Goal: Task Accomplishment & Management: Manage account settings

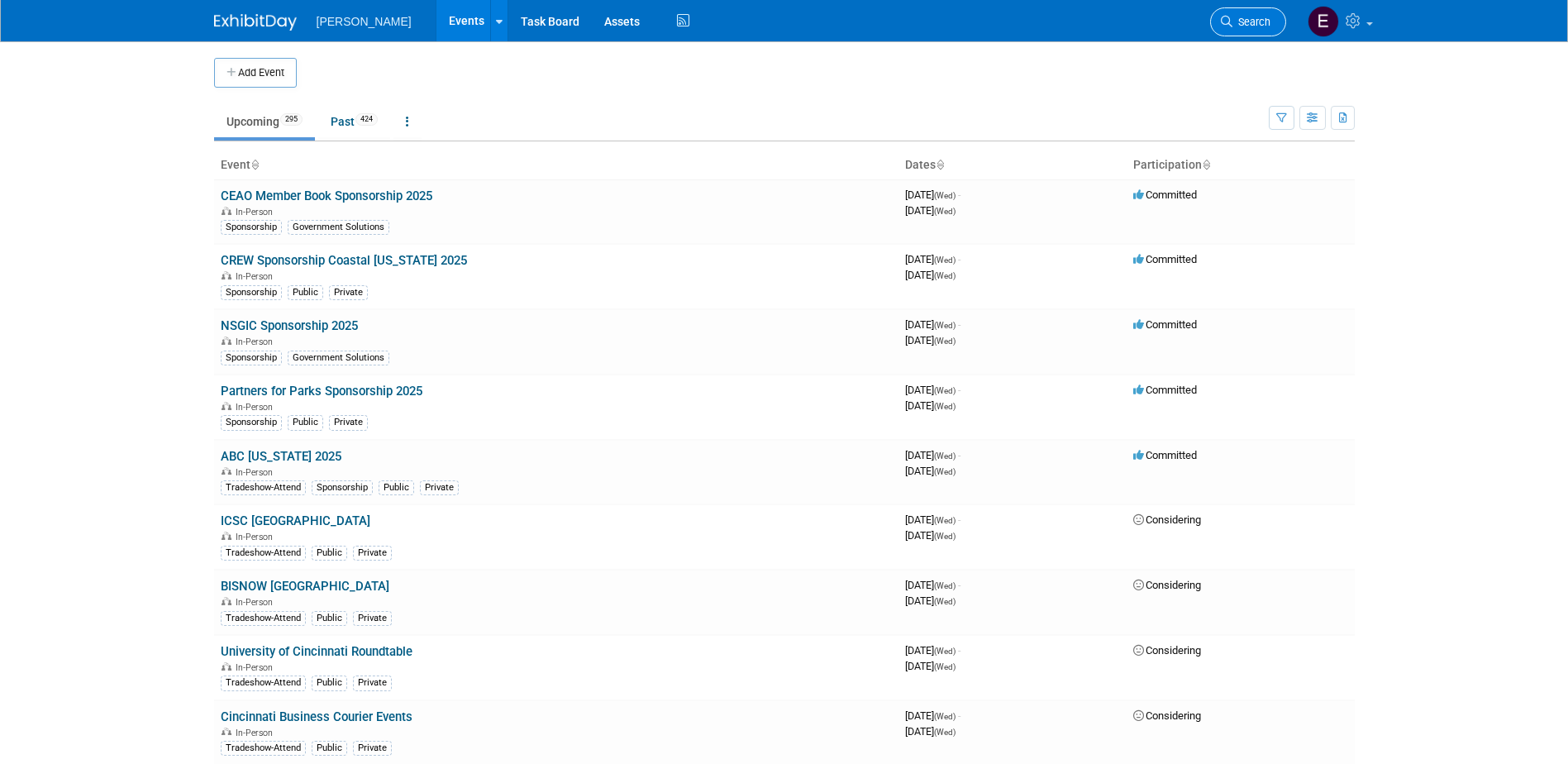
click at [1253, 19] on span "Search" at bounding box center [1251, 22] width 38 height 13
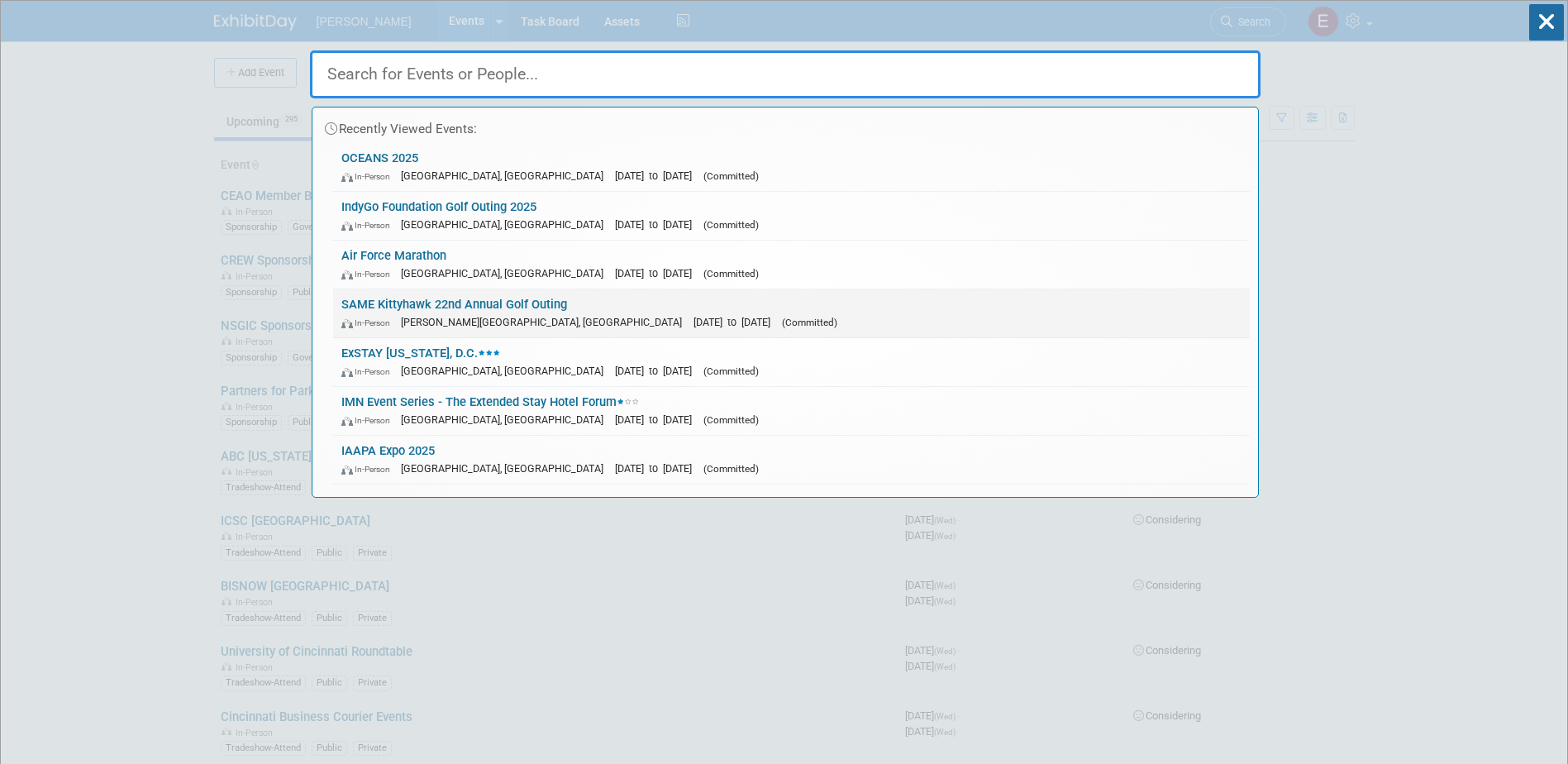
click at [510, 302] on link "SAME Kittyhawk 22nd Annual Golf Outing In-Person Wright-Patterson Air Force Bas…" at bounding box center [792, 313] width 916 height 48
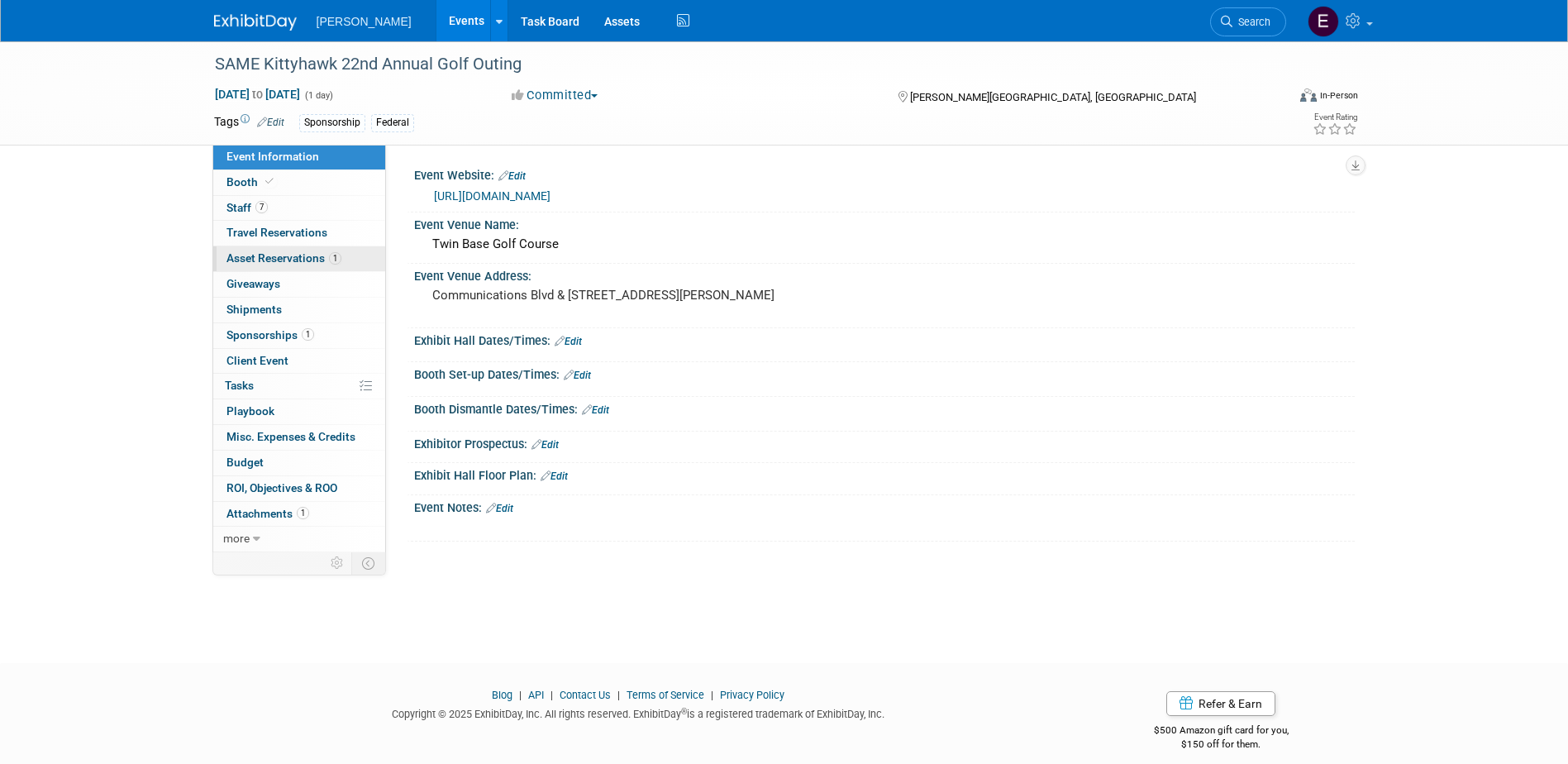
click at [279, 257] on span "Asset Reservations 1" at bounding box center [283, 258] width 115 height 14
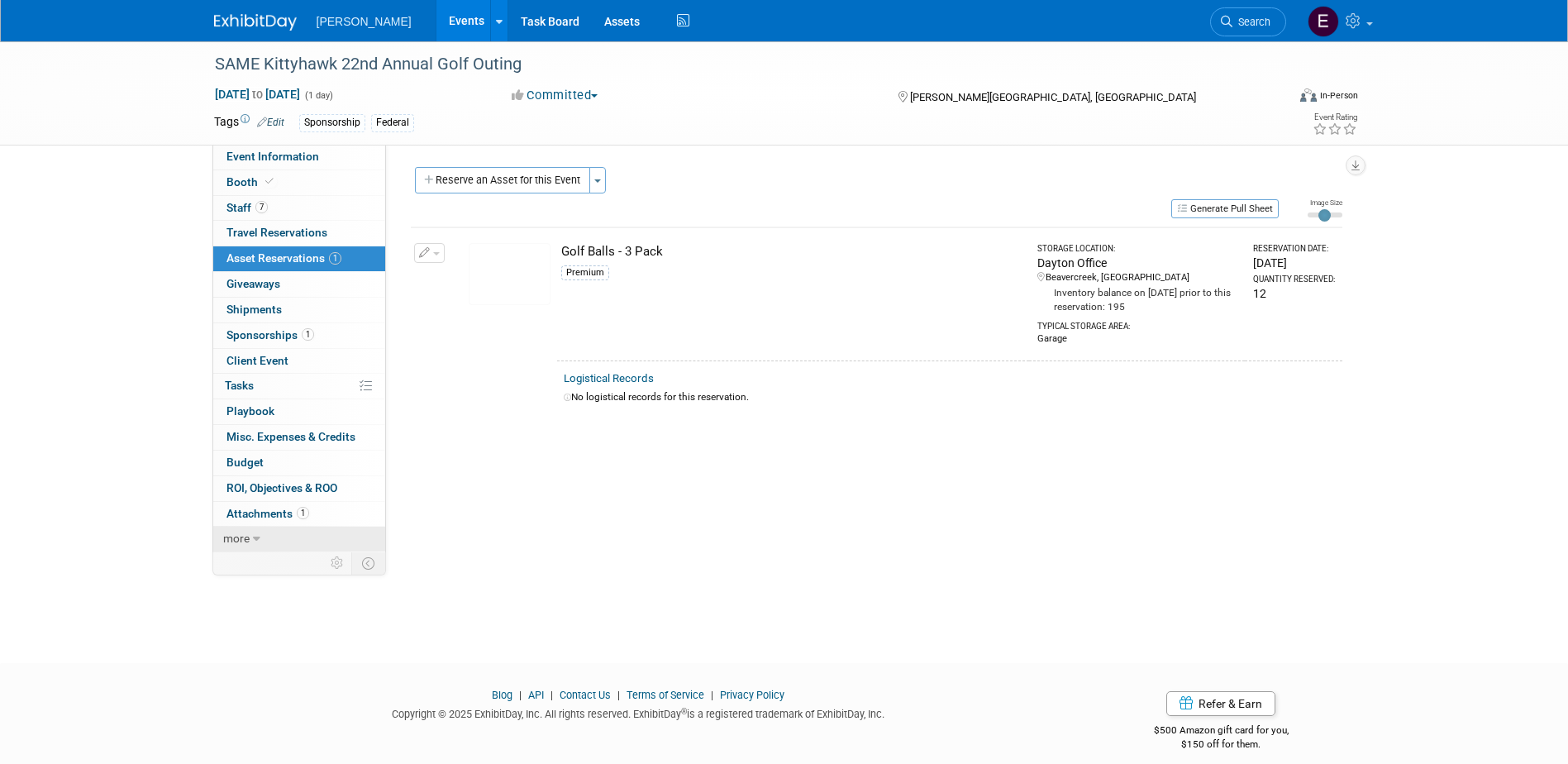
click at [308, 531] on link "more" at bounding box center [299, 538] width 172 height 25
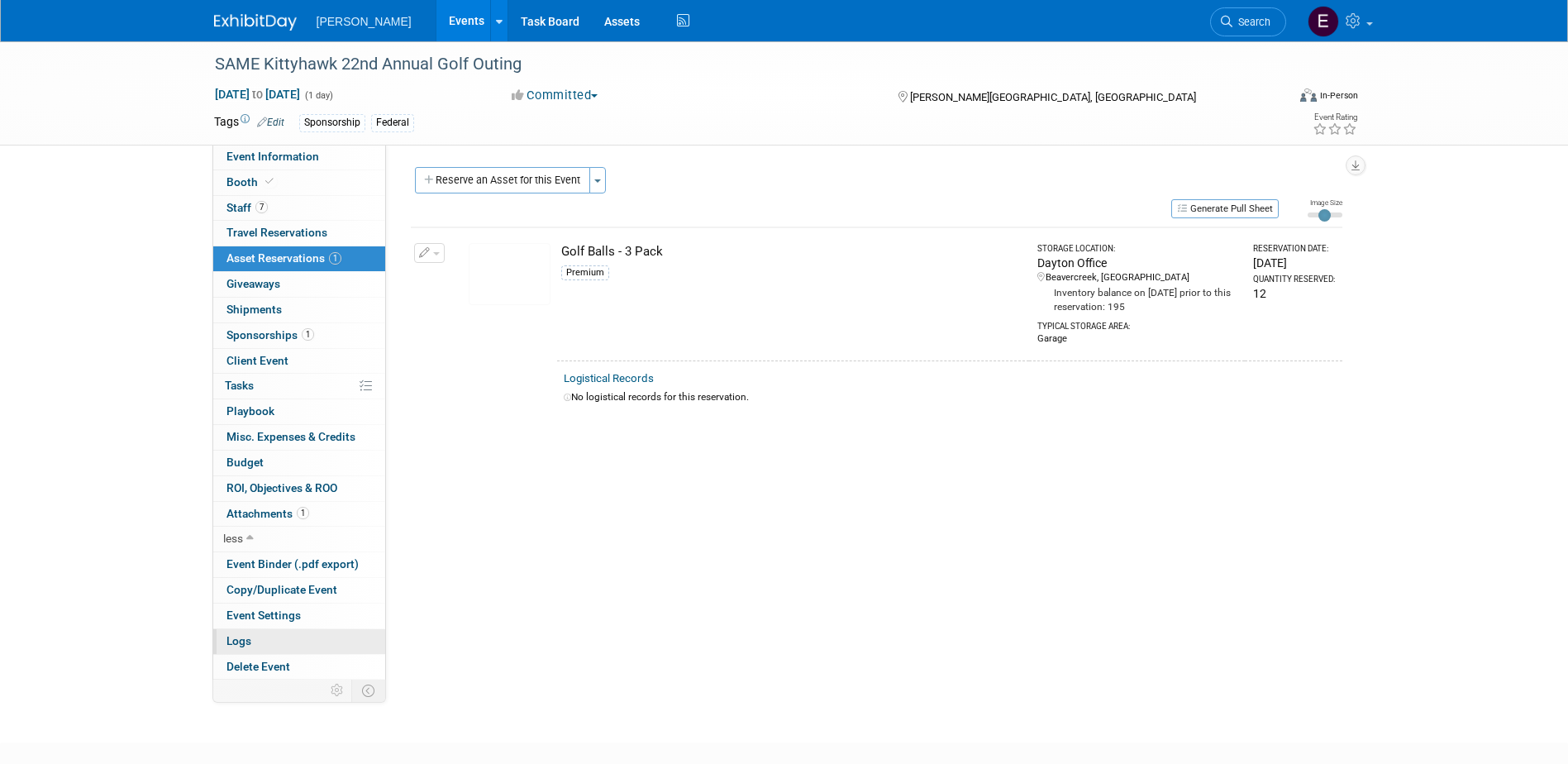
click at [272, 641] on link "Logs" at bounding box center [299, 641] width 172 height 25
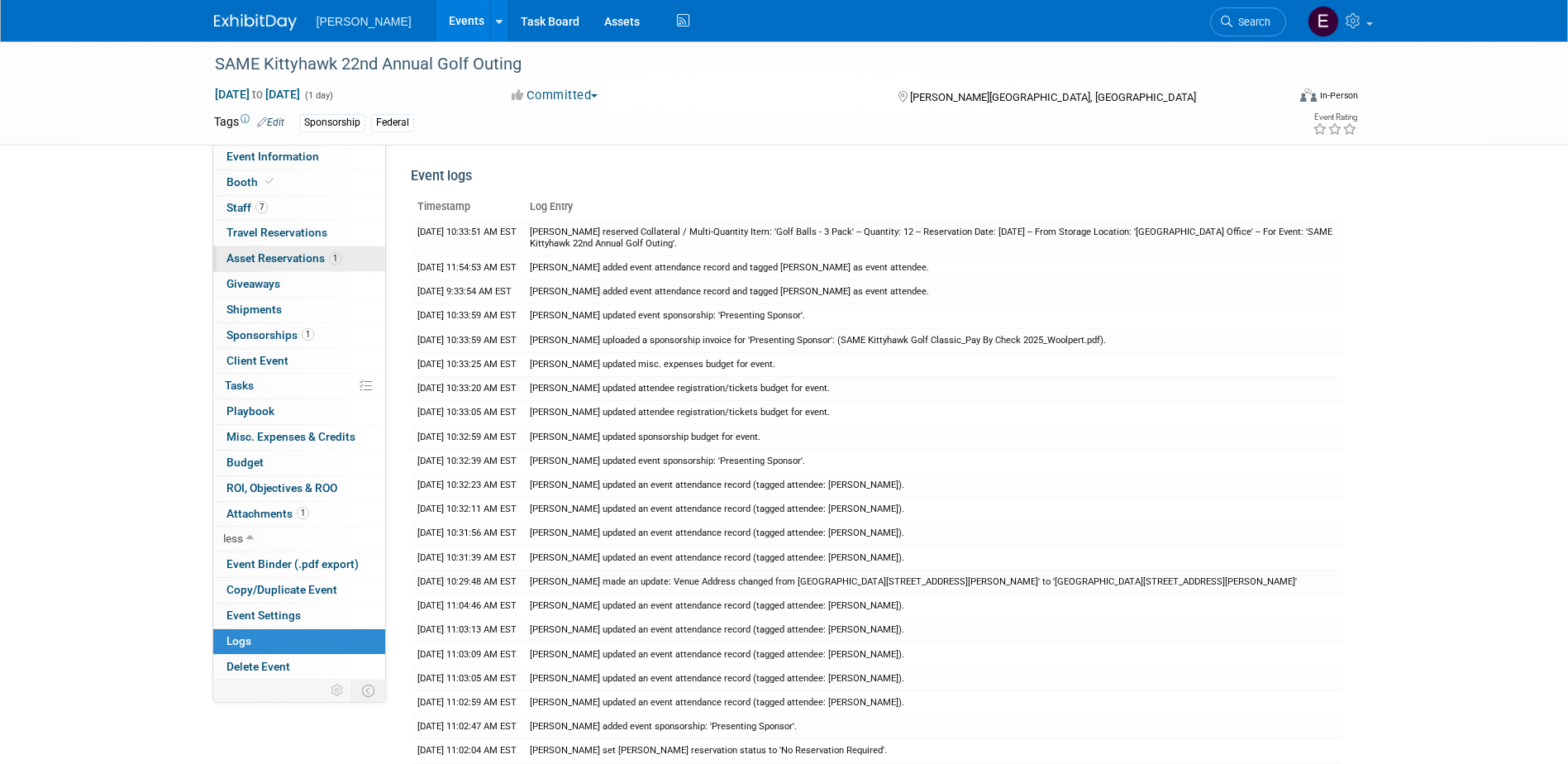
click at [294, 250] on link "1 Asset Reservations 1" at bounding box center [299, 258] width 172 height 25
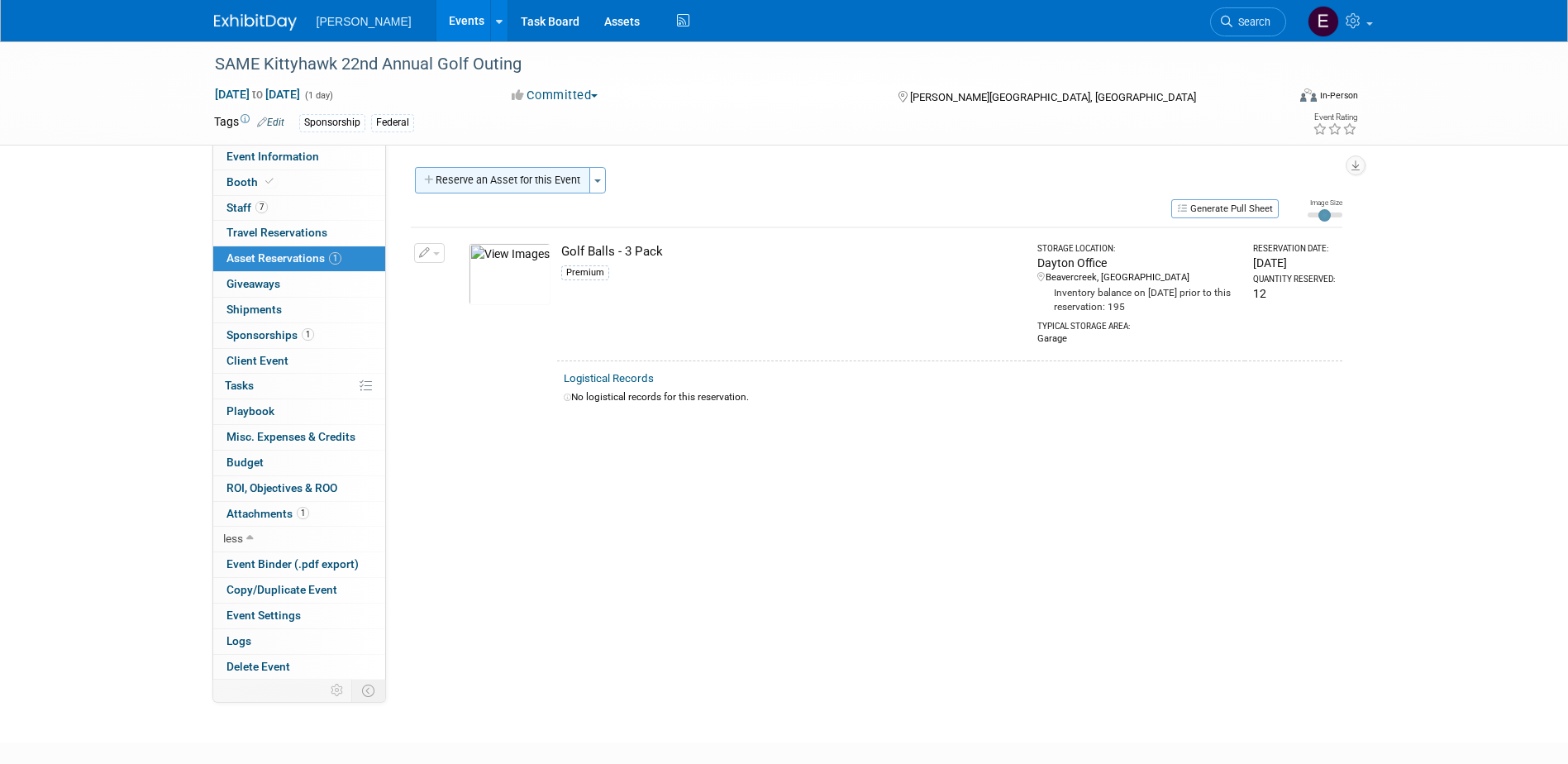
click at [524, 174] on button "Reserve an Asset for this Event" at bounding box center [502, 180] width 175 height 26
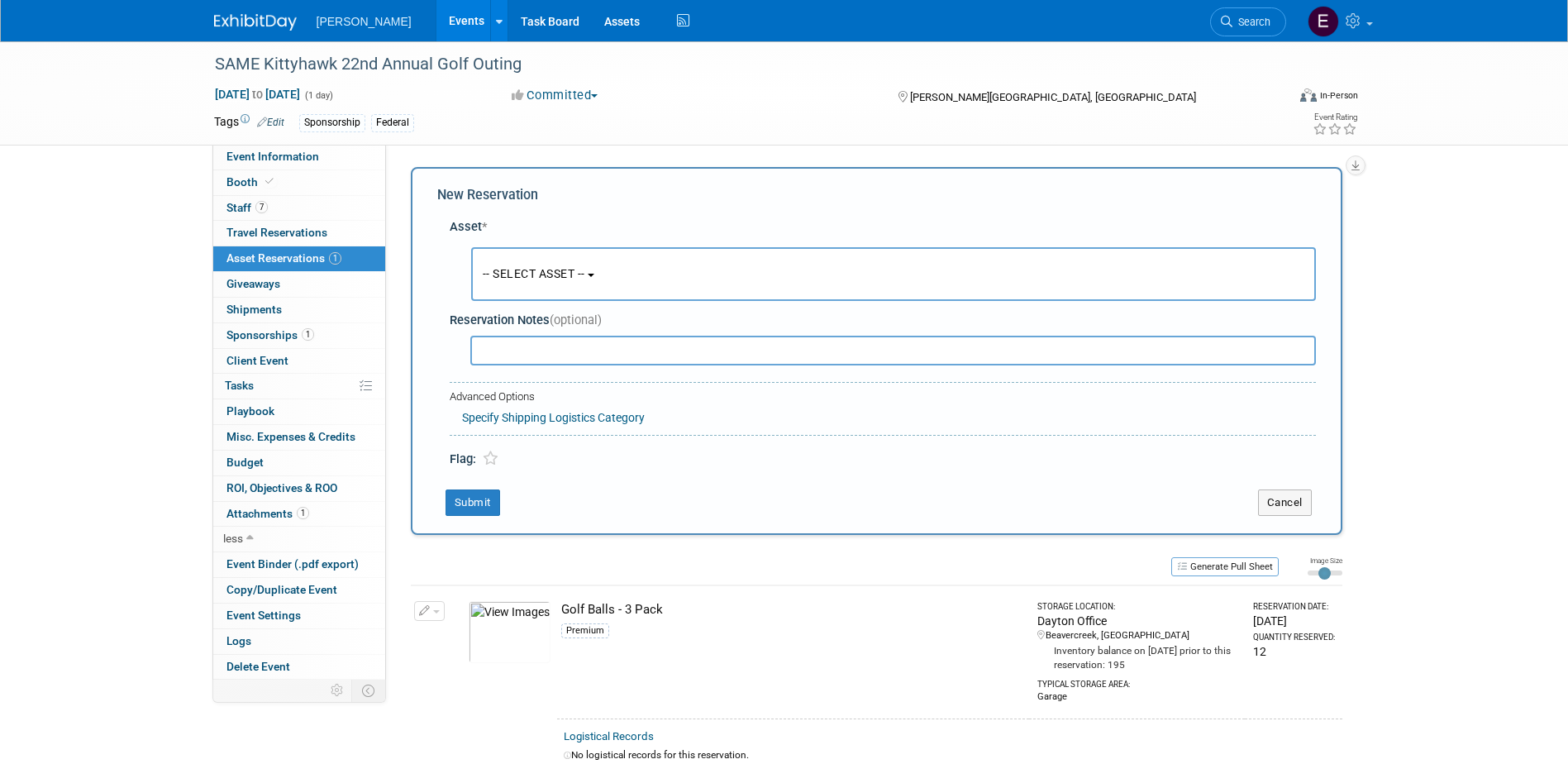
scroll to position [16, 0]
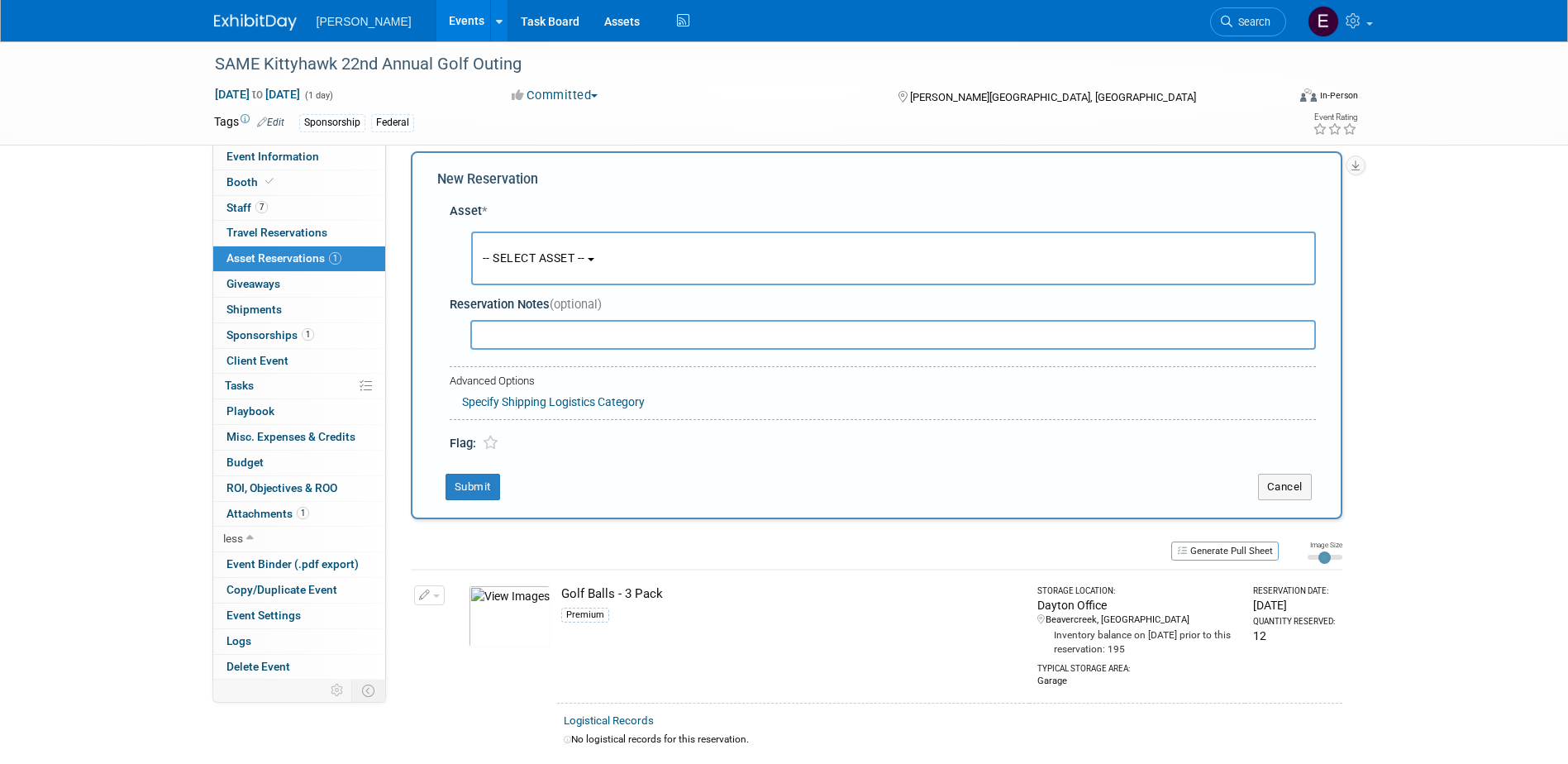
click at [537, 272] on button "-- SELECT ASSET --" at bounding box center [893, 258] width 844 height 53
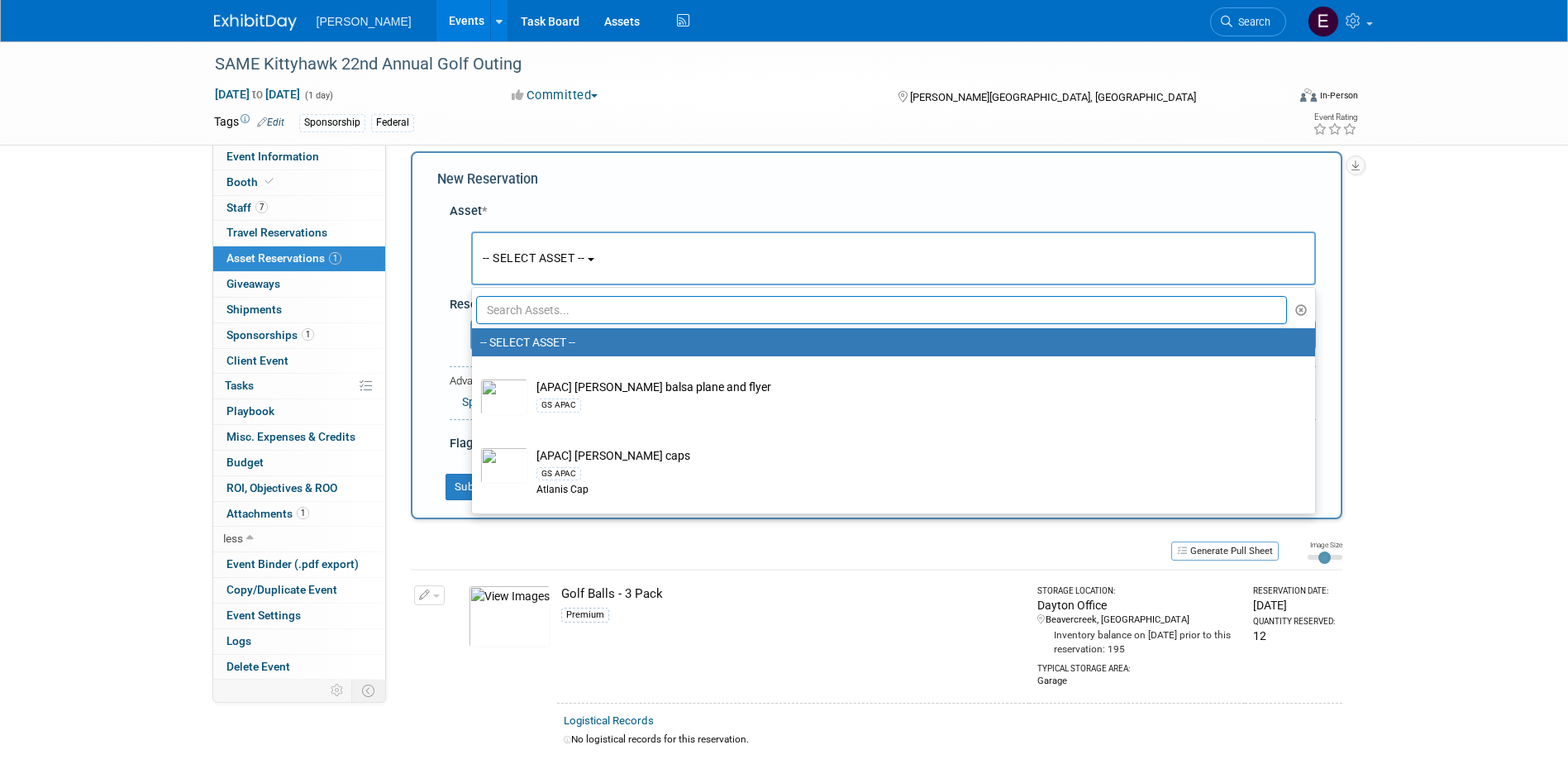
click at [537, 317] on input "text" at bounding box center [882, 310] width 812 height 28
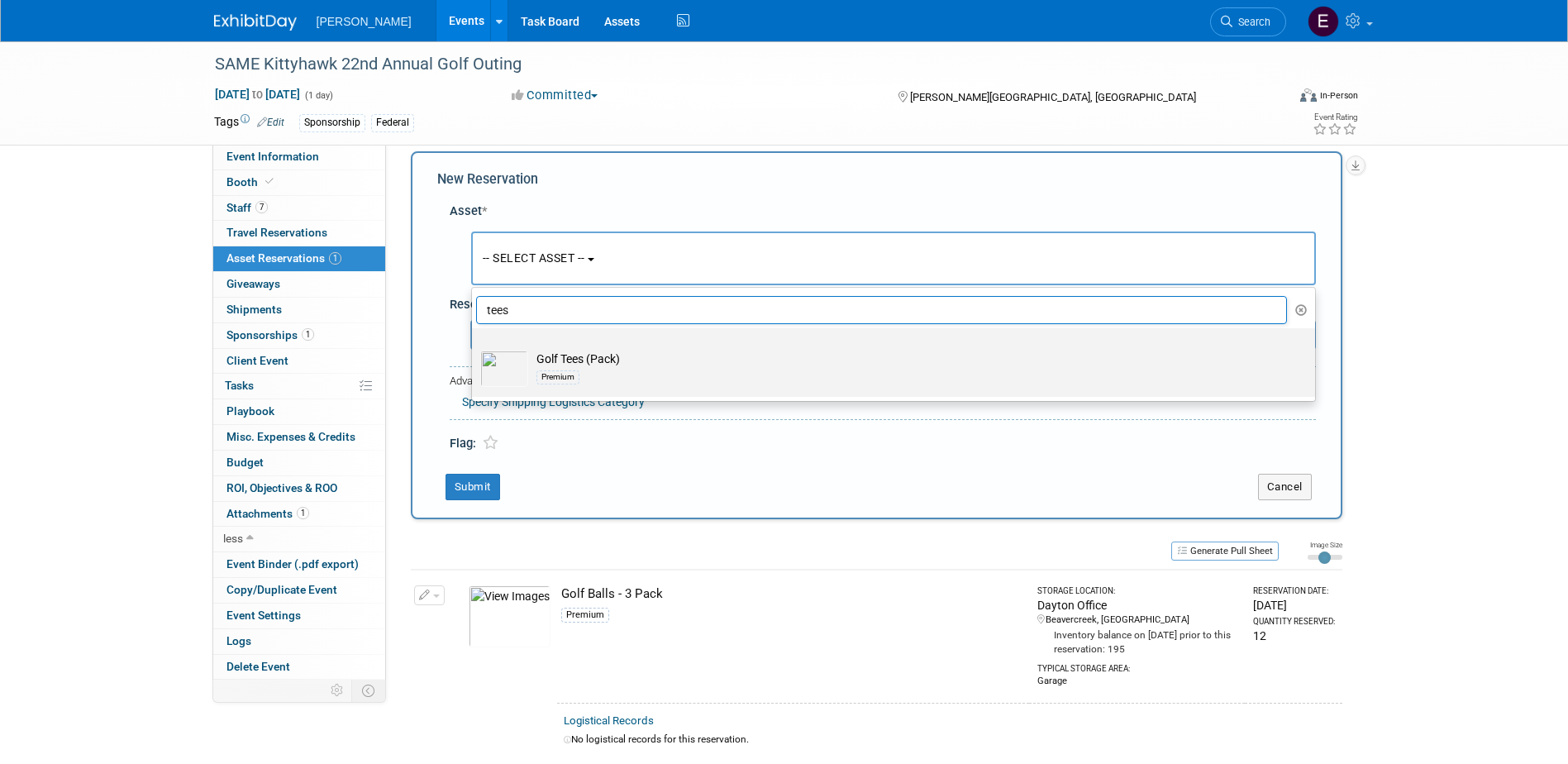
type input "tees"
click at [553, 358] on td "Golf Tees (Pack) Premium" at bounding box center [904, 368] width 753 height 37
click at [474, 348] on input "Golf Tees (Pack) Premium" at bounding box center [468, 342] width 11 height 11
select select "10723116"
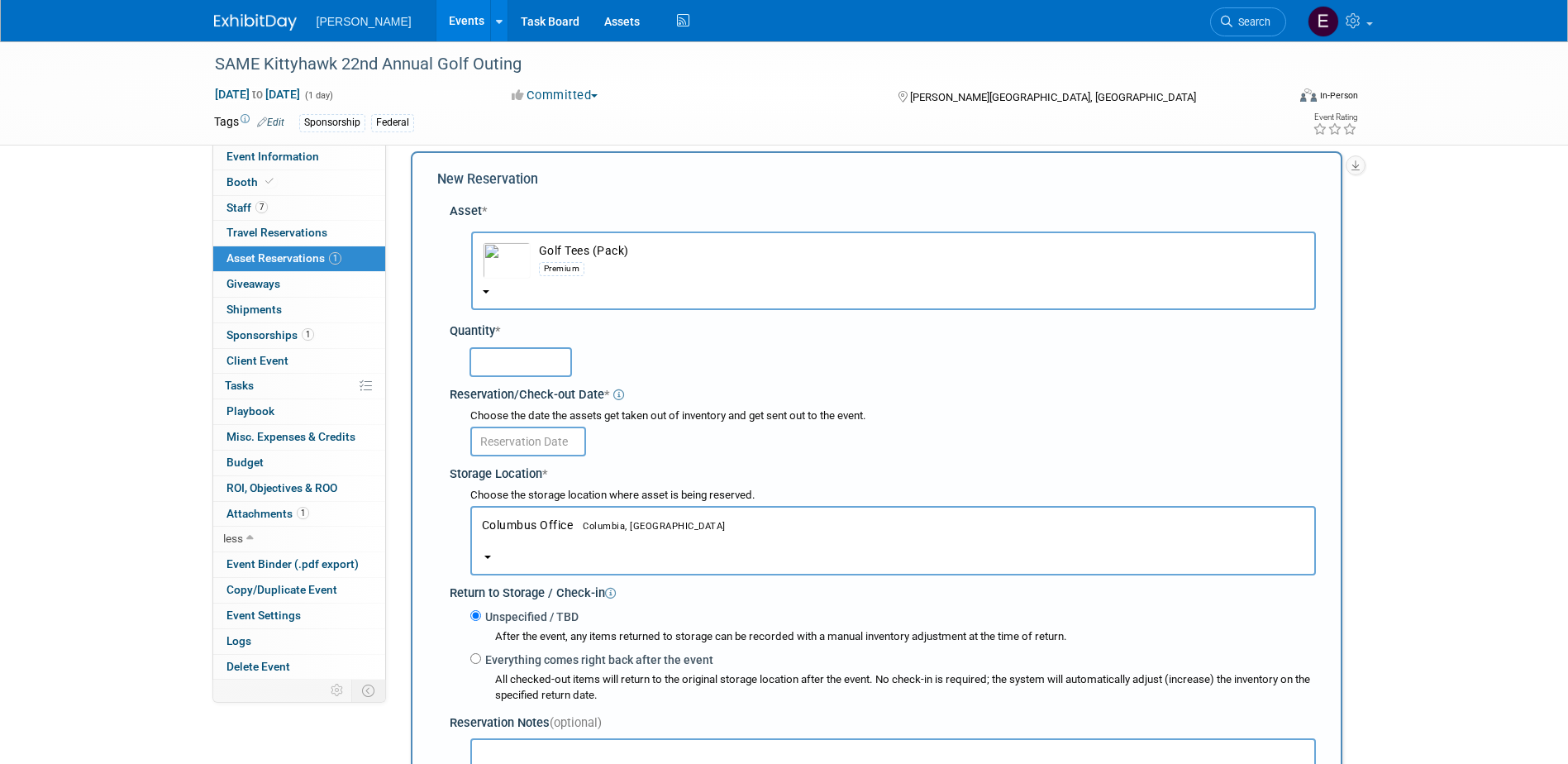
click at [552, 357] on input "text" at bounding box center [520, 362] width 103 height 30
type input "150"
click at [545, 448] on body "[PERSON_NAME] Events Add Event Bulk Upload Events Shareable Event Boards Recent…" at bounding box center [784, 366] width 1568 height 764
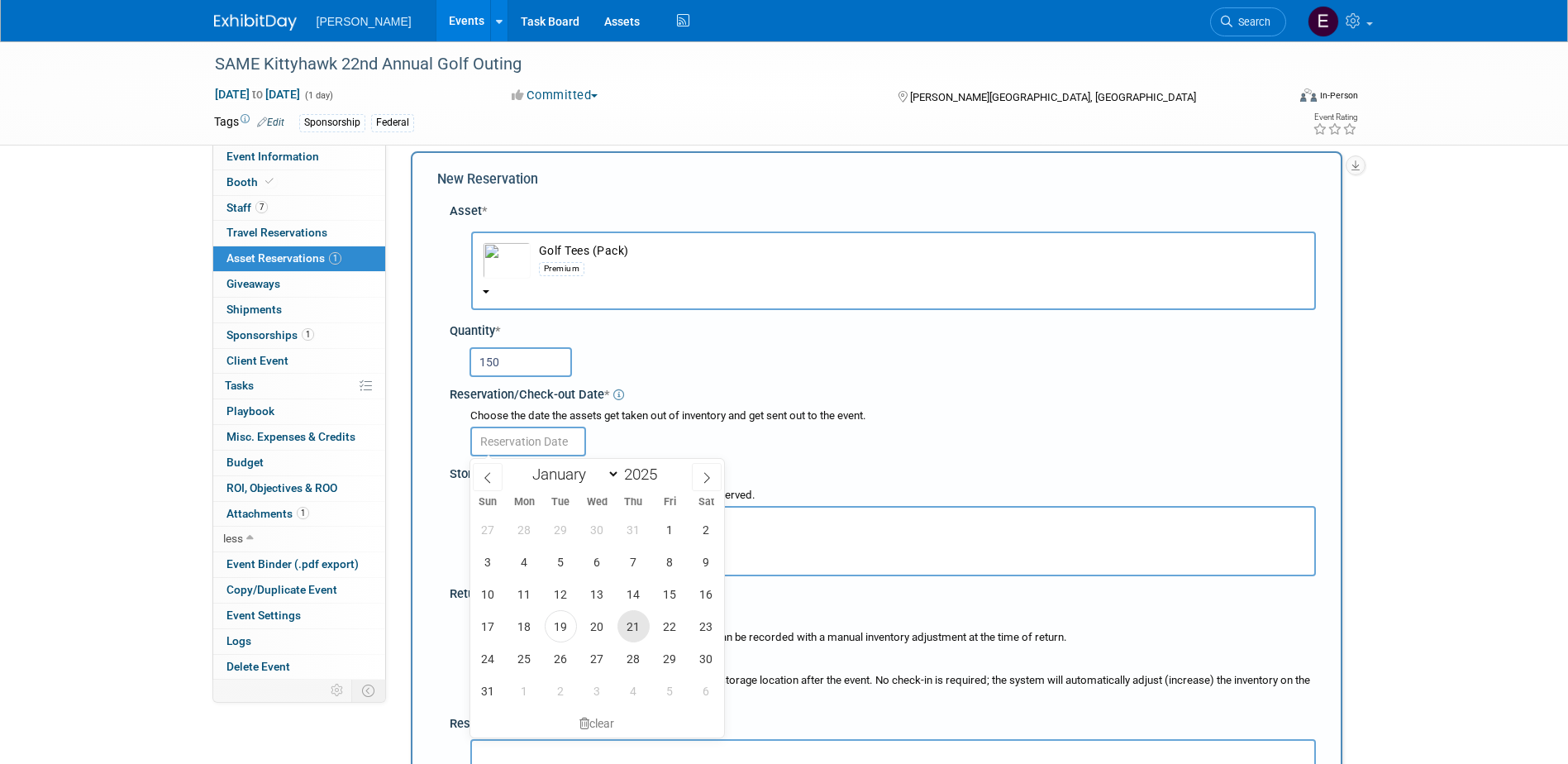
click at [635, 621] on span "21" at bounding box center [634, 626] width 32 height 32
type input "[DATE]"
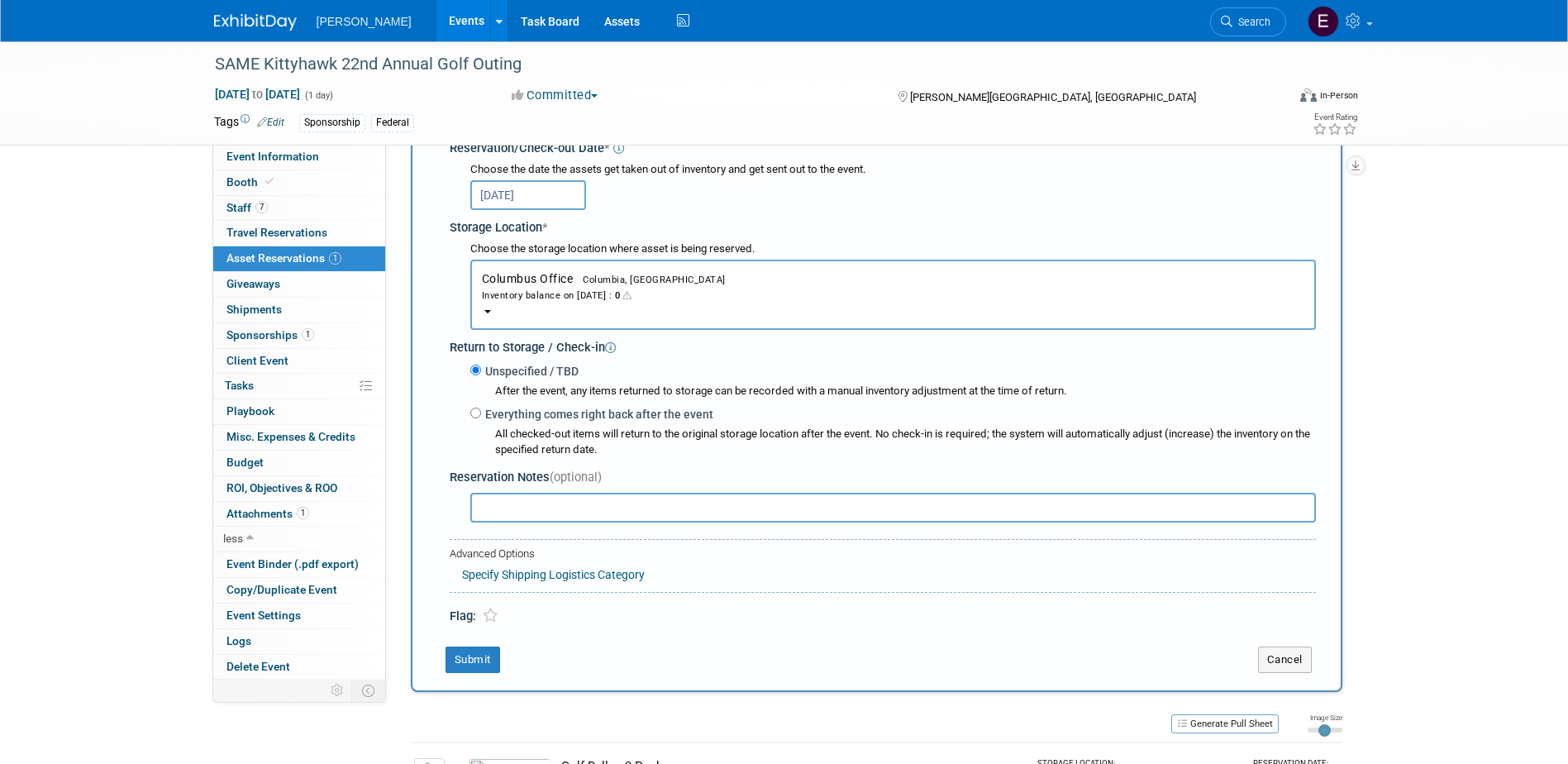
scroll to position [264, 0]
click at [587, 289] on div "Inventory balance on [DATE] : 0" at bounding box center [893, 293] width 822 height 16
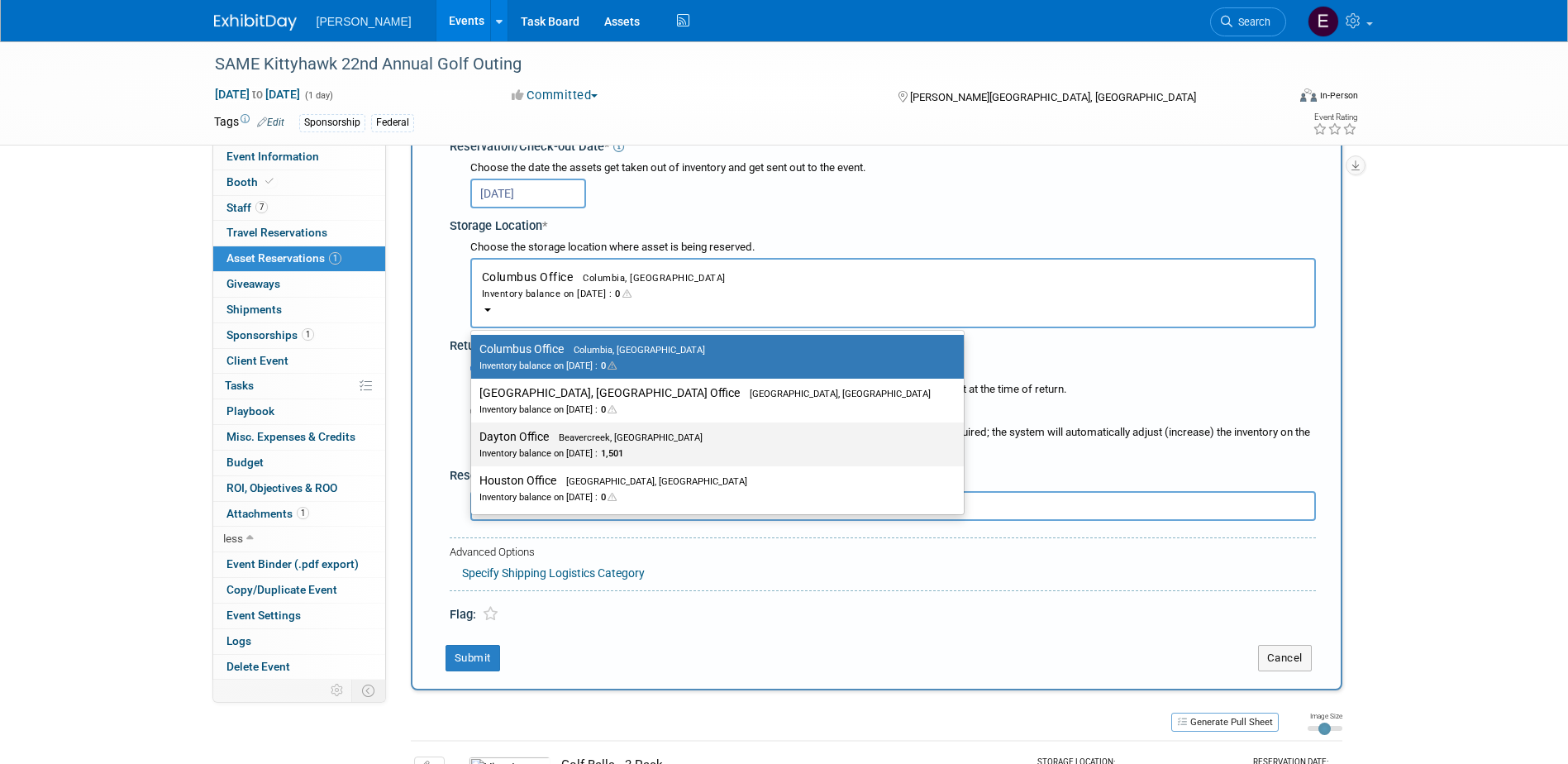
click at [572, 440] on span "Beavercreek, [GEOGRAPHIC_DATA]" at bounding box center [625, 437] width 154 height 11
click at [473, 440] on input "Dayton Office Beavercreek, [GEOGRAPHIC_DATA] Inventory balance on [DATE] : 1,501" at bounding box center [468, 436] width 11 height 11
select select "11223930"
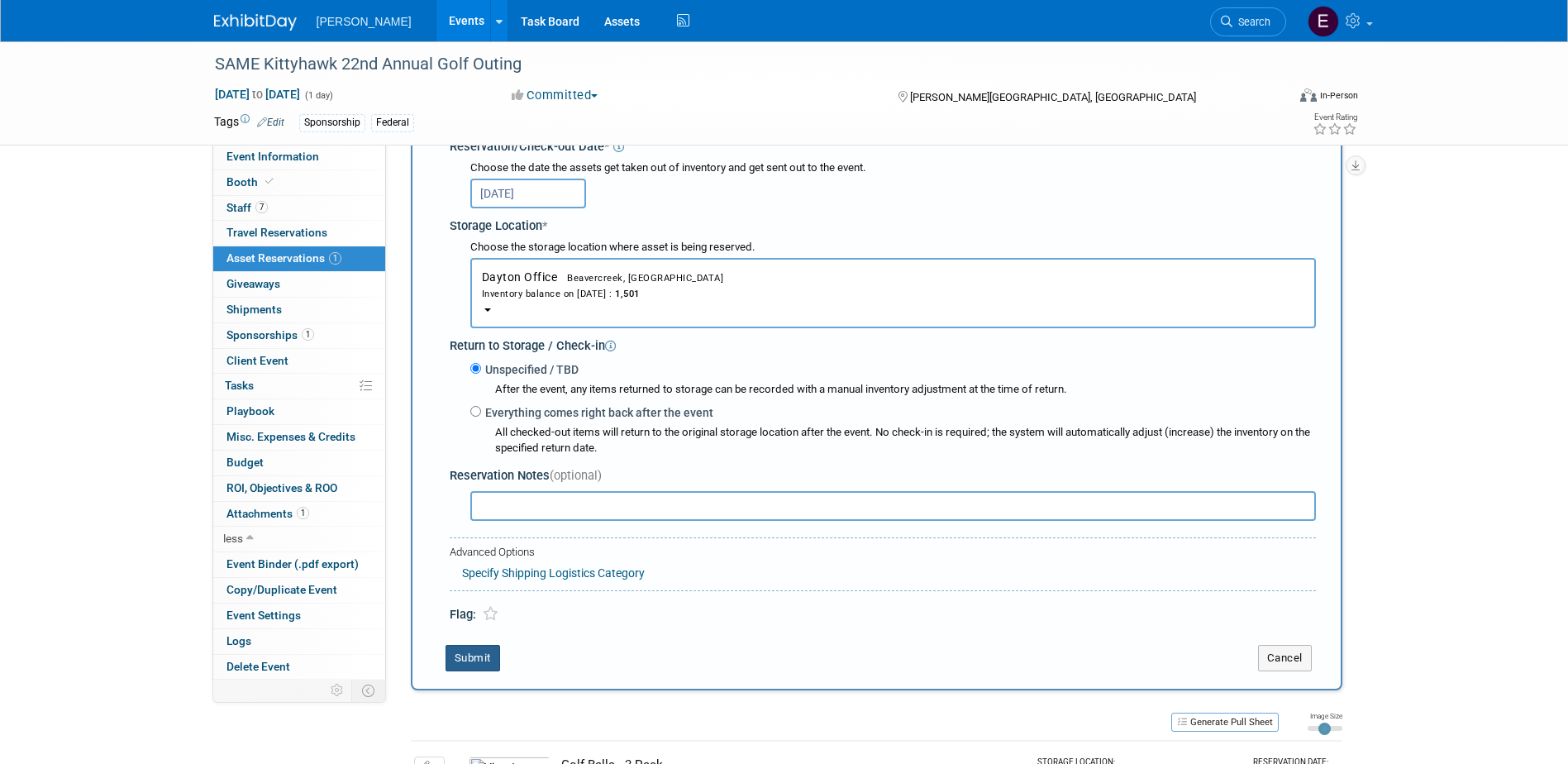
click at [487, 660] on button "Submit" at bounding box center [473, 658] width 54 height 26
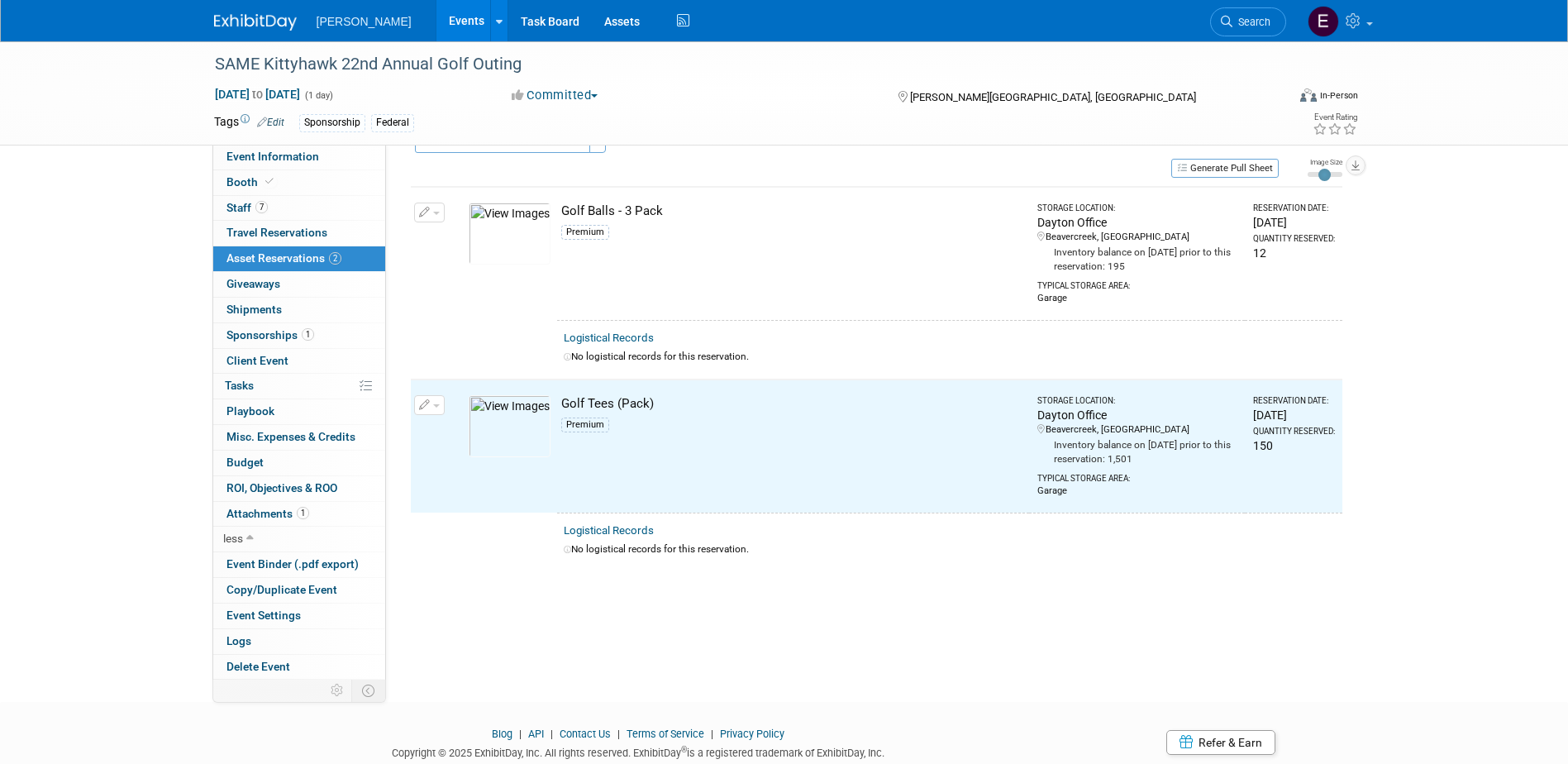
scroll to position [12, 0]
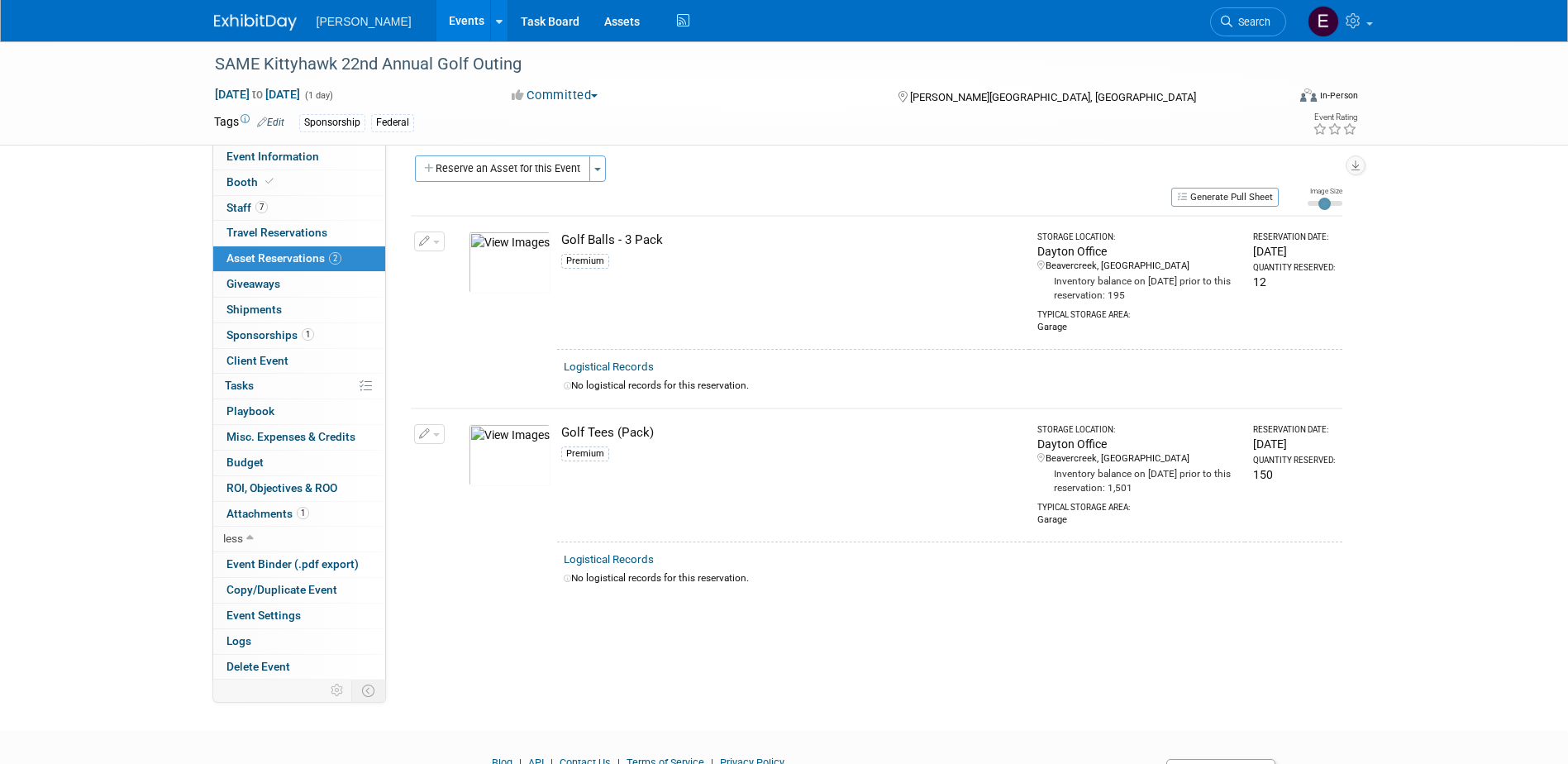
click at [428, 241] on icon "button" at bounding box center [425, 242] width 12 height 11
click at [468, 272] on button "Change Reservation" at bounding box center [493, 268] width 140 height 22
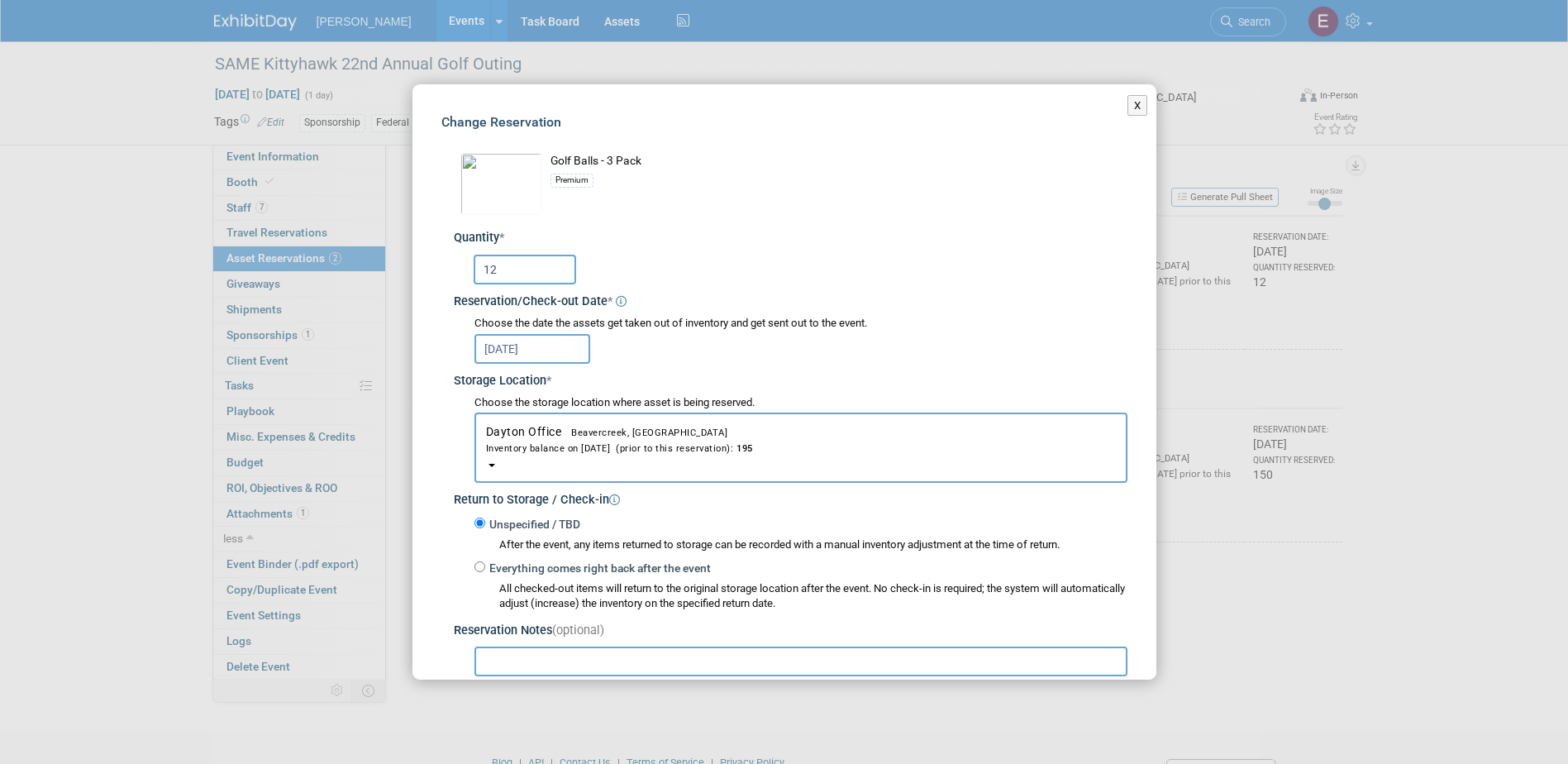
drag, startPoint x: 541, startPoint y: 280, endPoint x: 428, endPoint y: 275, distance: 113.1
click at [428, 275] on div "Change Reservation Golf Balls - 3 Pack Premium * * 12" at bounding box center [784, 469] width 744 height 771
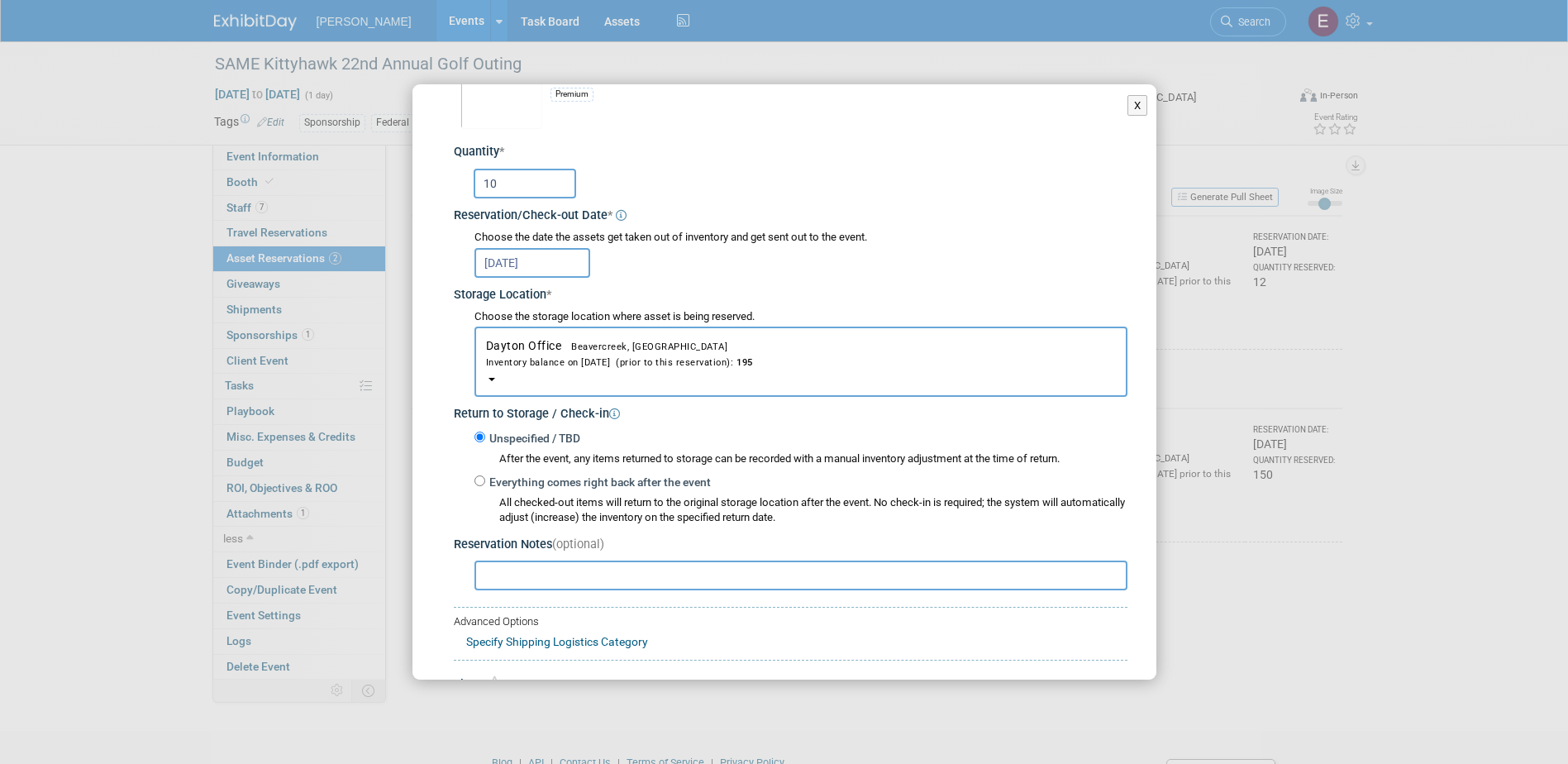
scroll to position [175, 0]
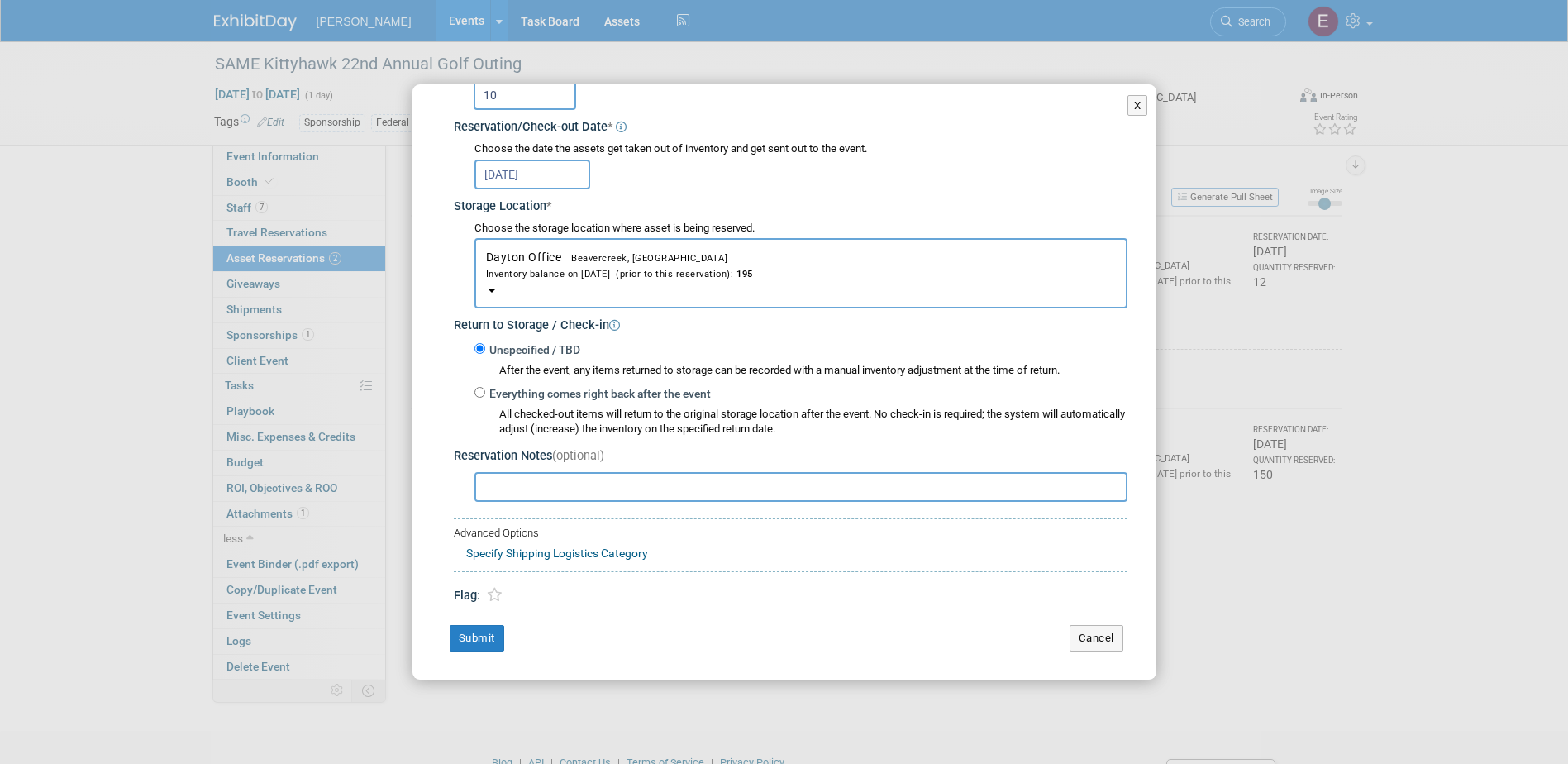
type input "10"
click at [535, 166] on input "[DATE]" at bounding box center [532, 174] width 115 height 30
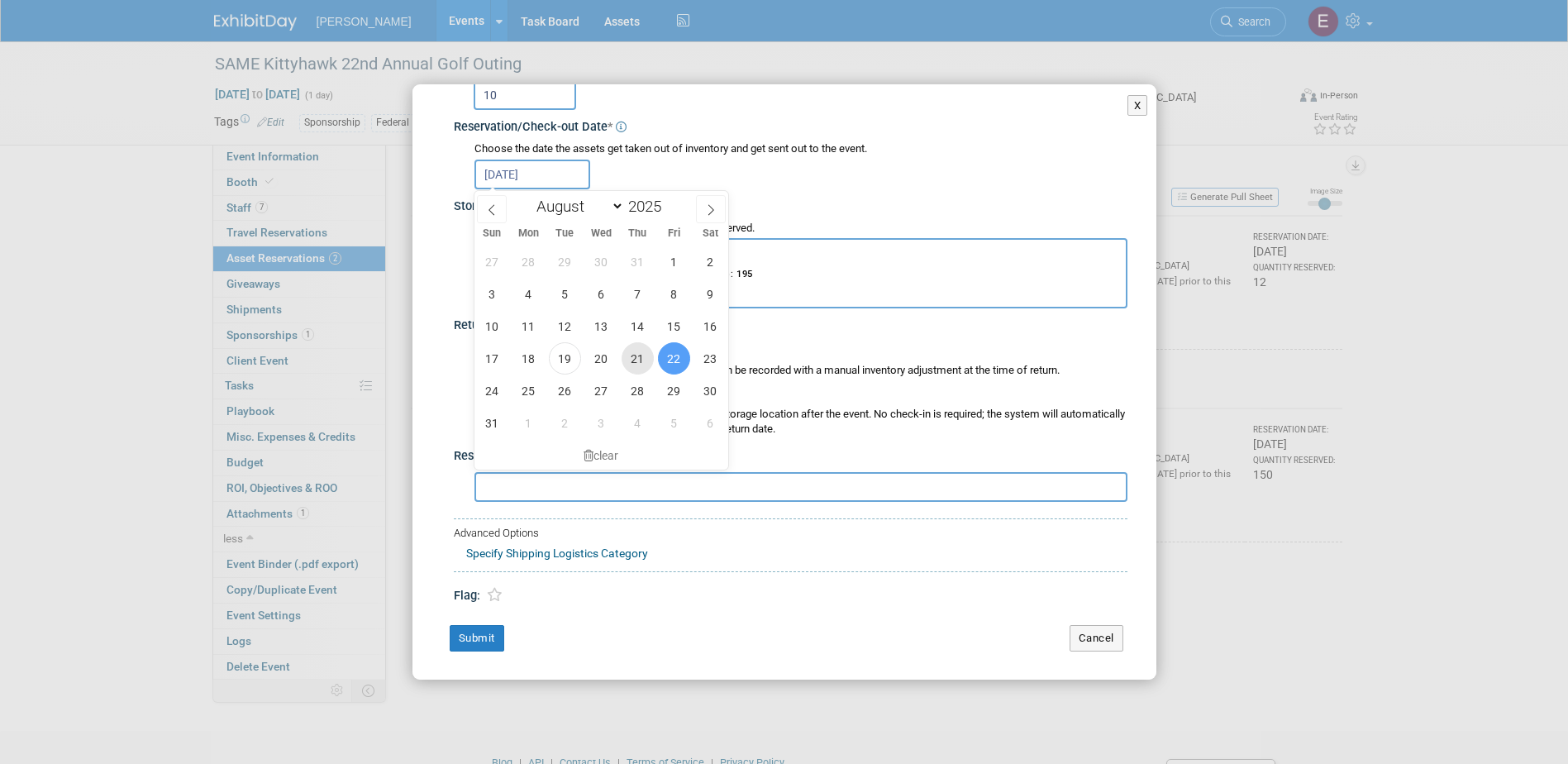
drag, startPoint x: 644, startPoint y: 357, endPoint x: 632, endPoint y: 368, distance: 16.3
click at [644, 357] on span "21" at bounding box center [637, 358] width 32 height 32
type input "[DATE]"
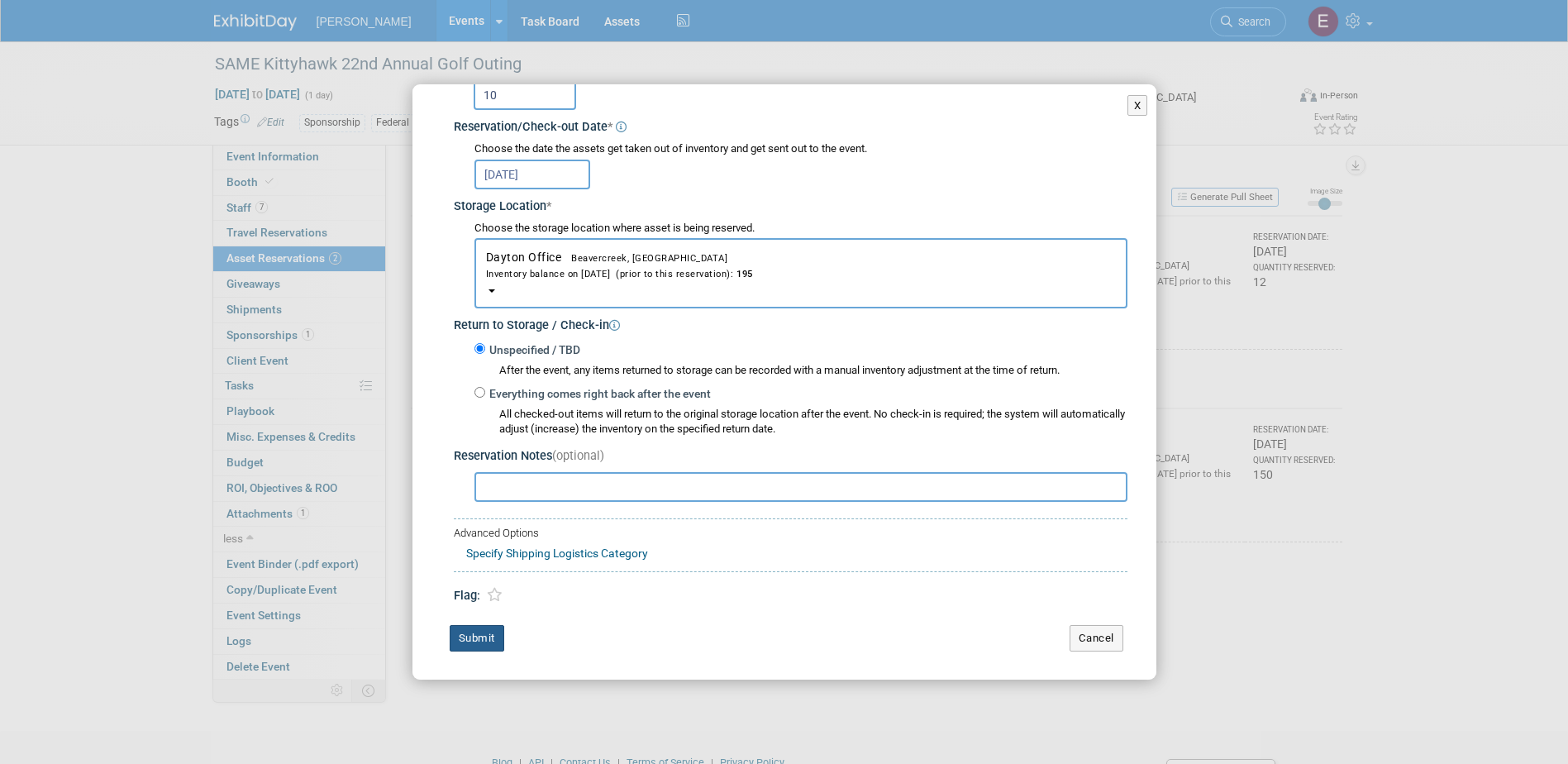
click at [483, 635] on button "Submit" at bounding box center [477, 638] width 54 height 26
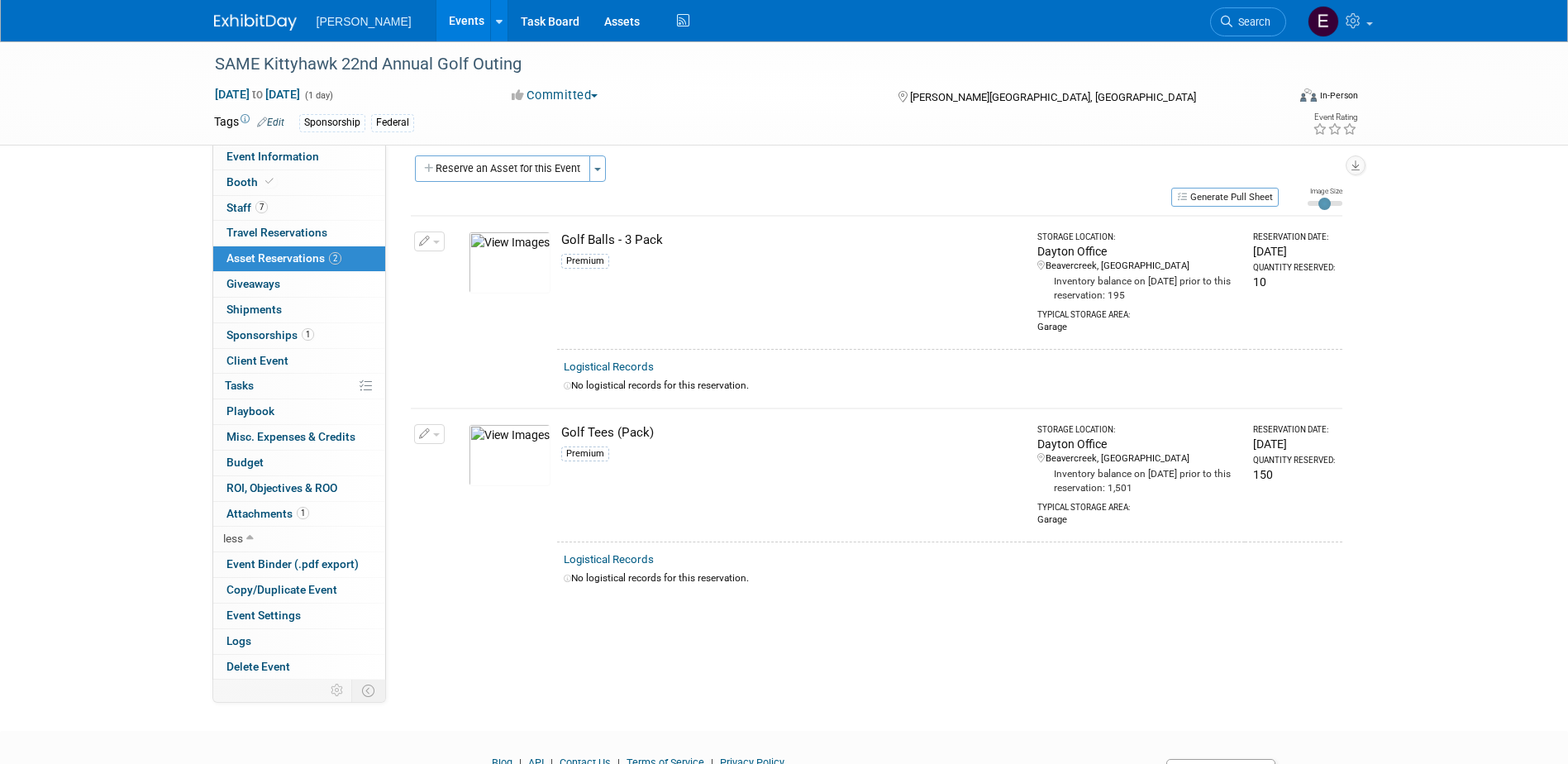
click at [413, 224] on td "Change Reservation Manage Logistical Records" at bounding box center [429, 282] width 38 height 133
click at [419, 239] on icon "button" at bounding box center [425, 242] width 12 height 11
click at [447, 268] on button "Change Reservation" at bounding box center [493, 268] width 140 height 22
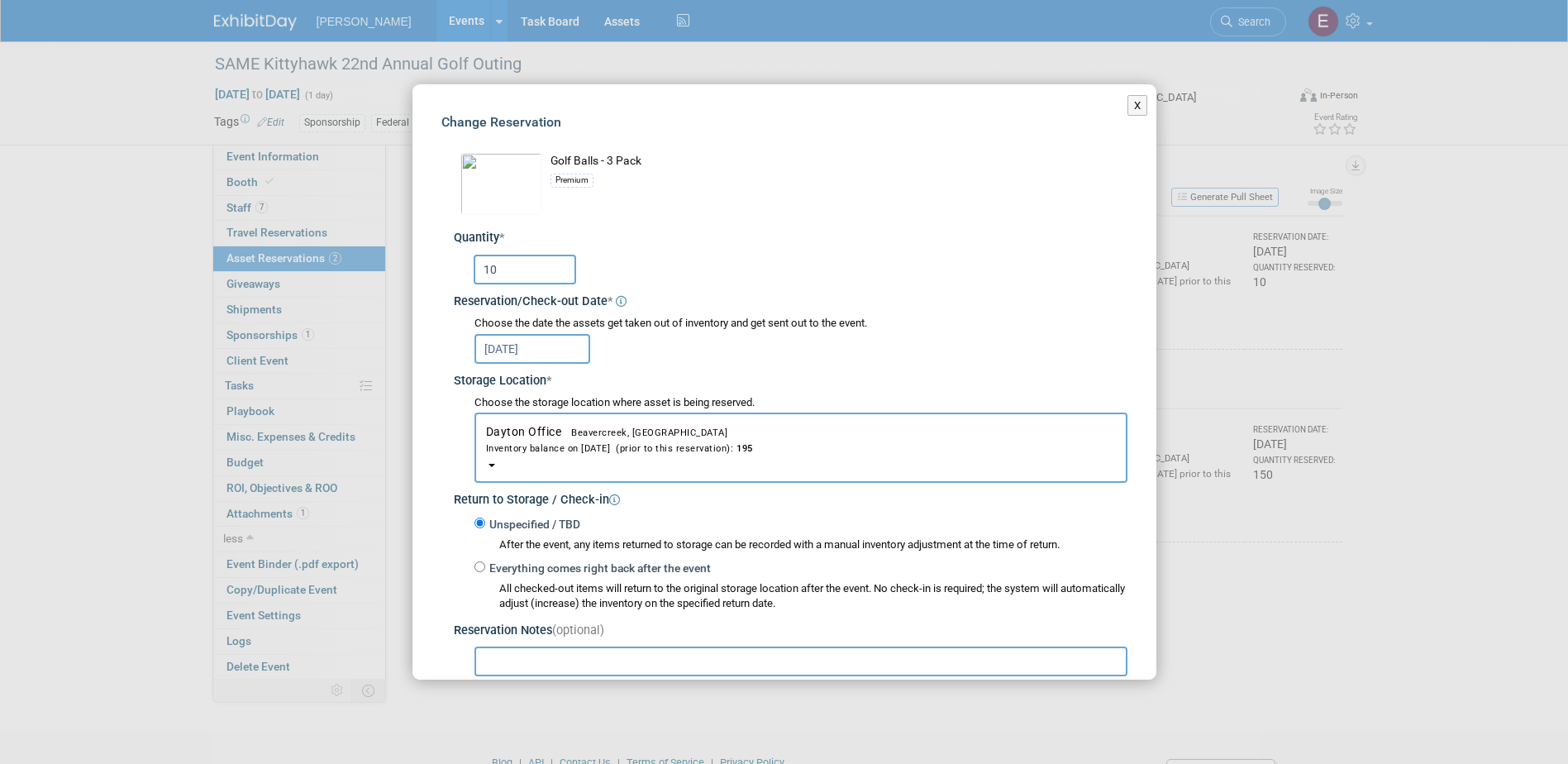
click at [508, 268] on input "10" at bounding box center [524, 269] width 103 height 30
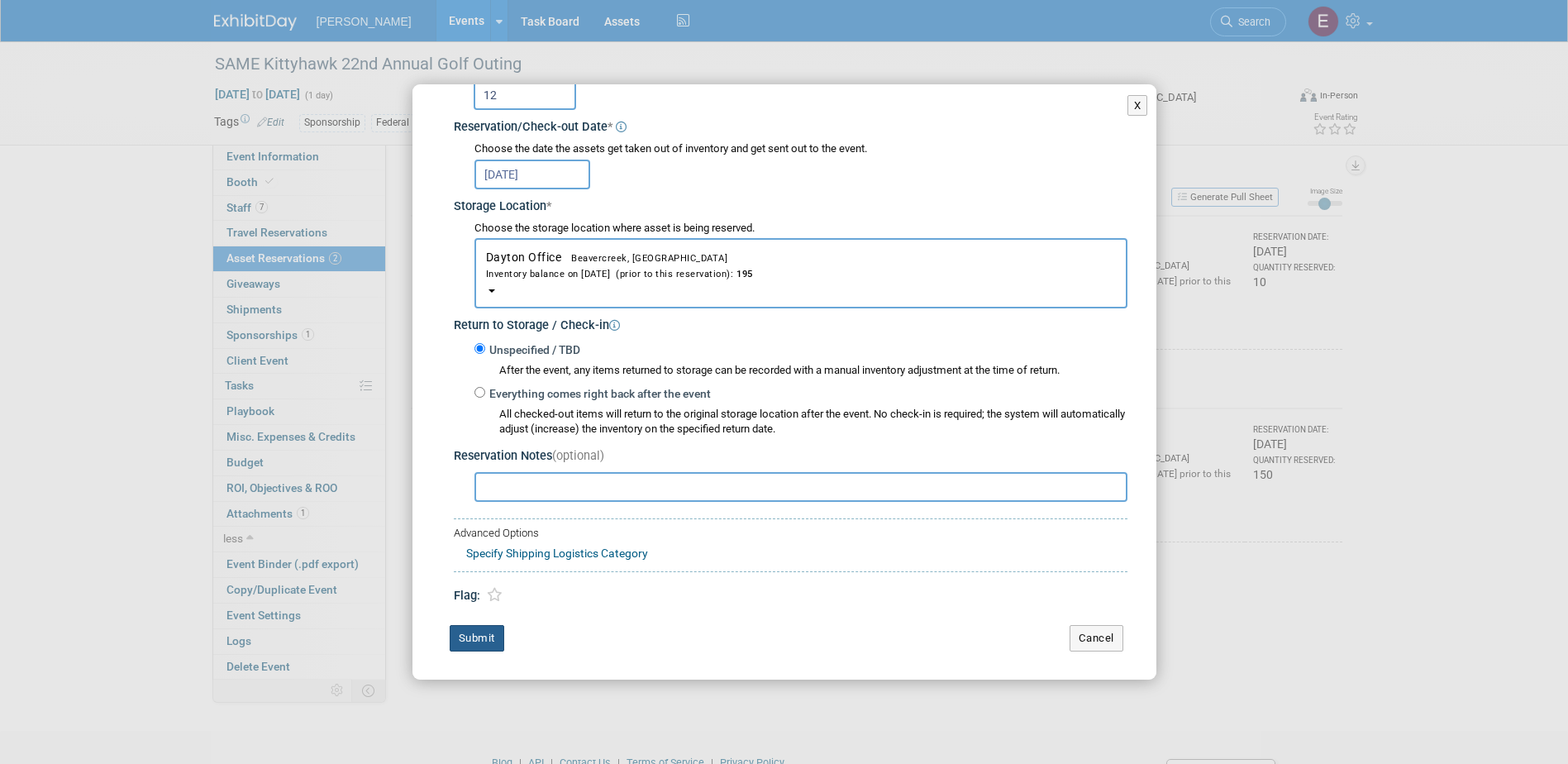
type input "12"
click at [479, 631] on button "Submit" at bounding box center [477, 638] width 54 height 26
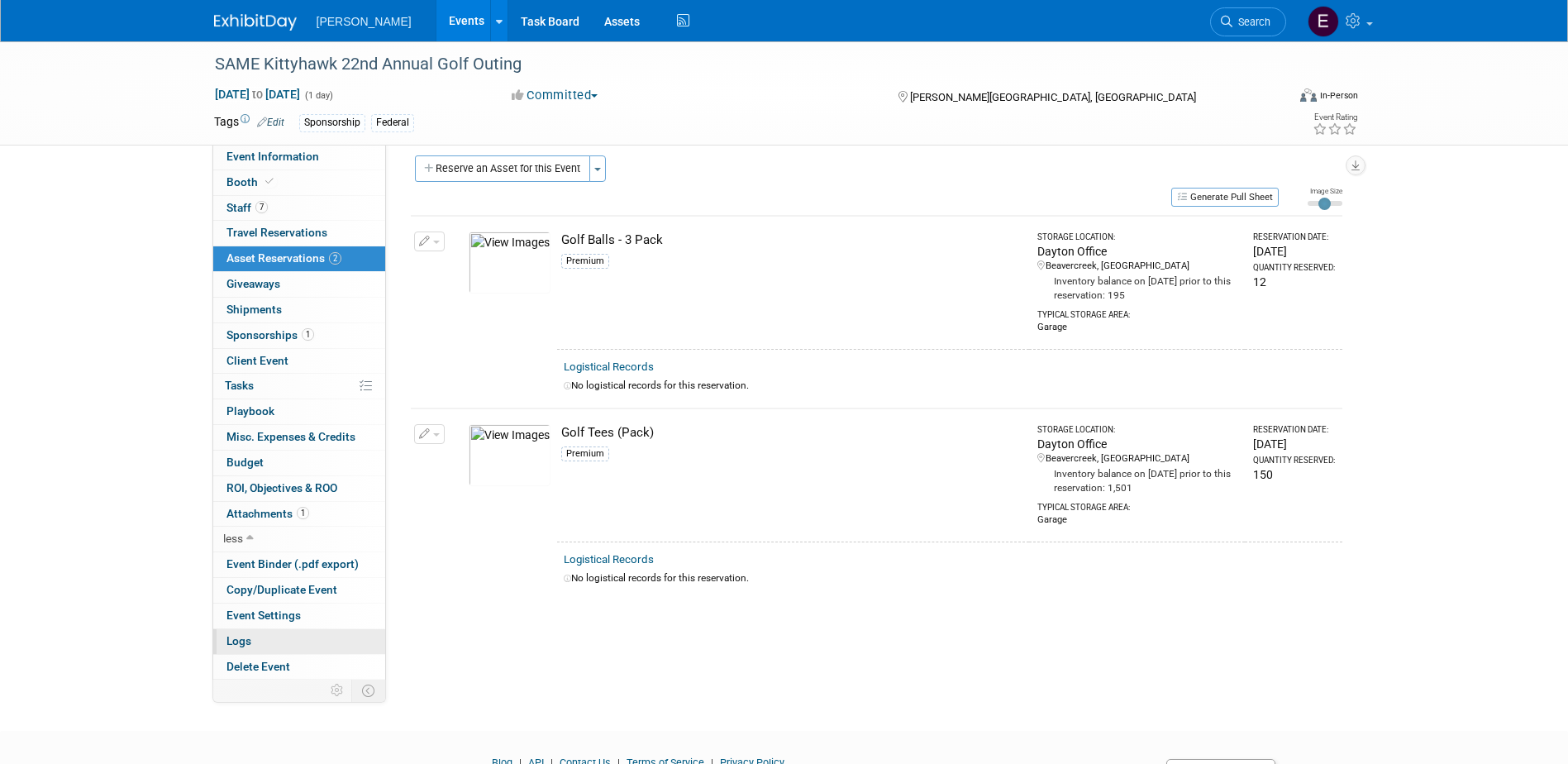
click at [298, 643] on link "Logs" at bounding box center [299, 641] width 172 height 25
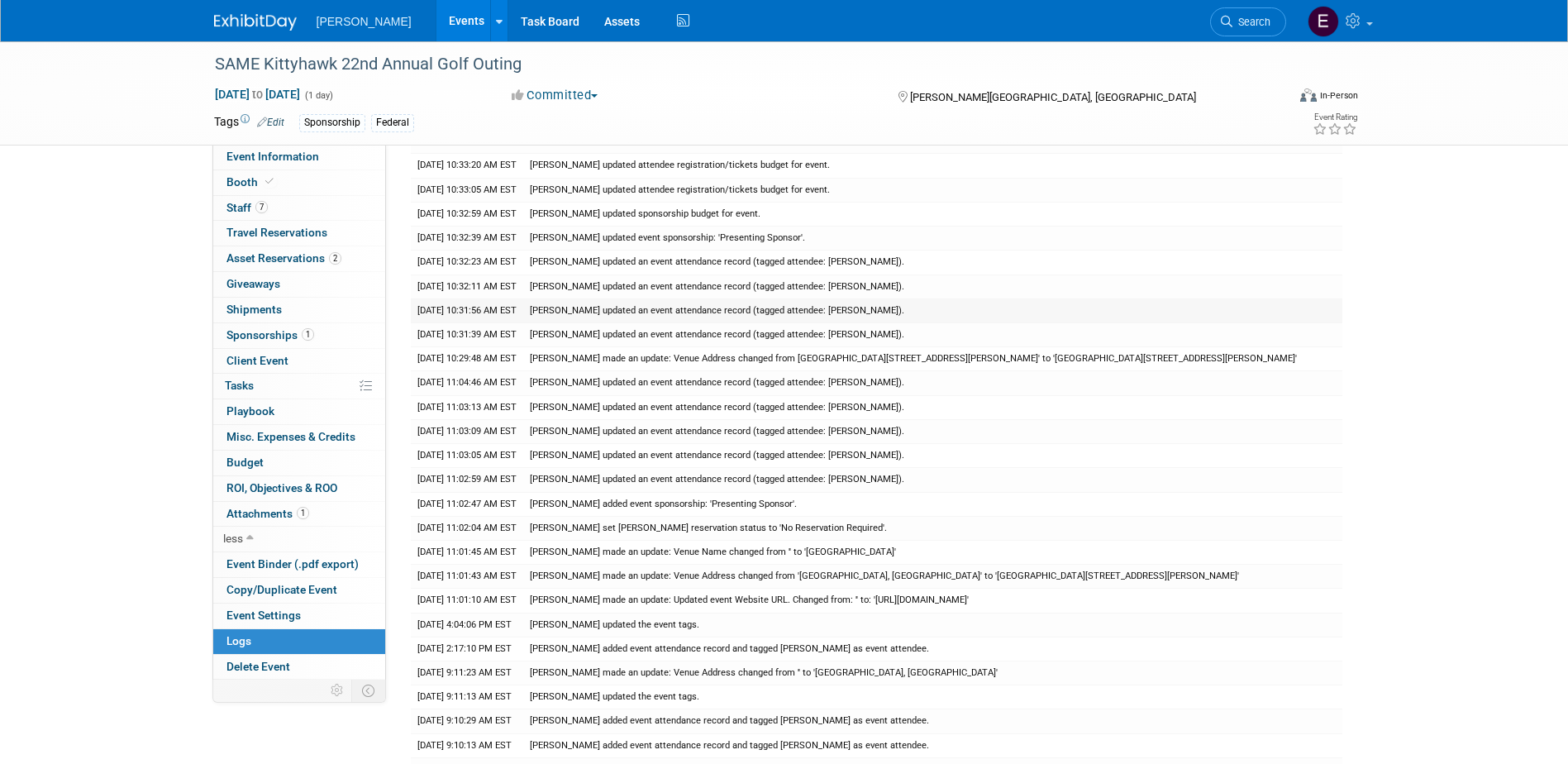
scroll to position [0, 0]
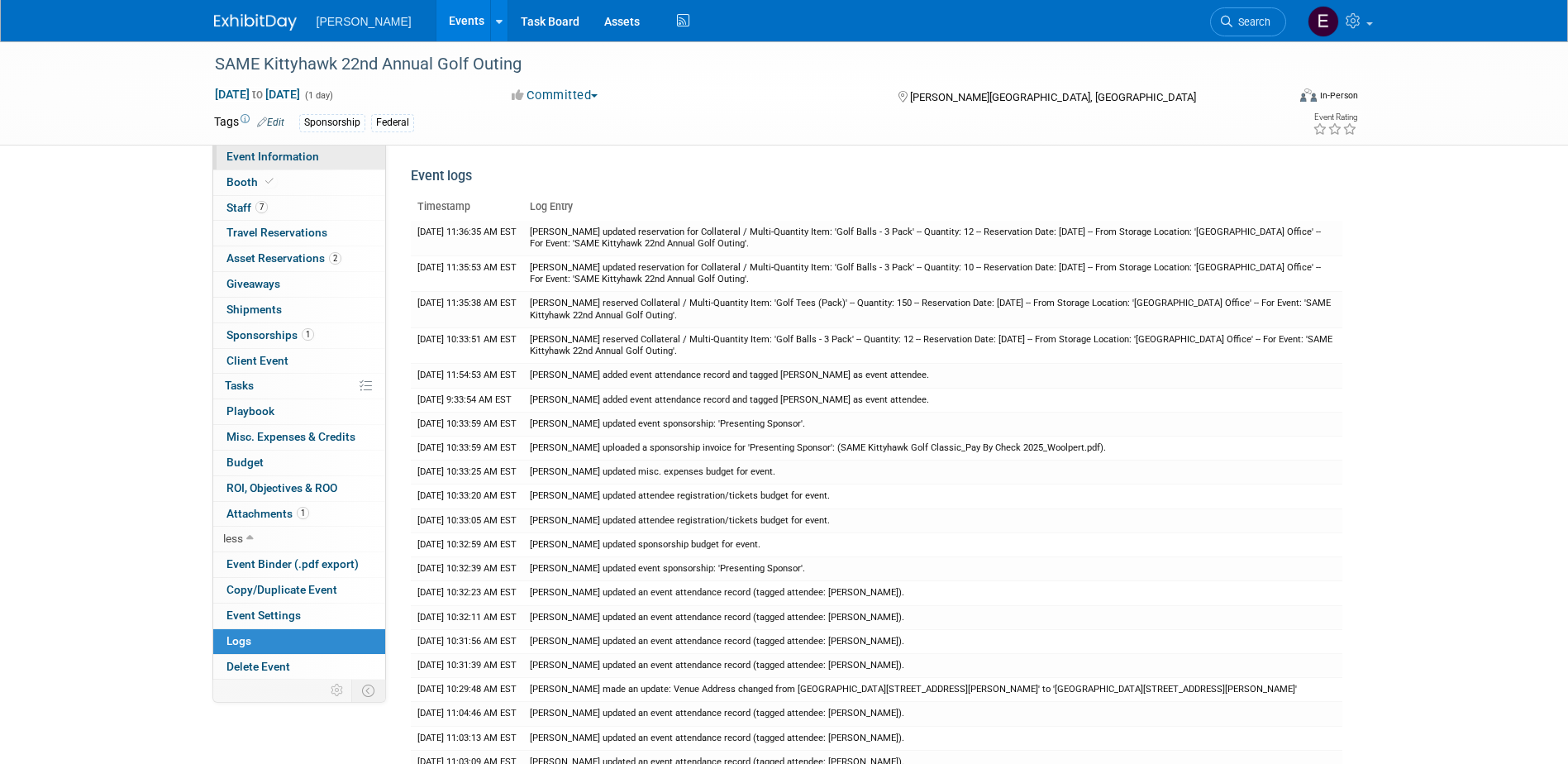
click at [318, 159] on link "Event Information" at bounding box center [299, 156] width 172 height 25
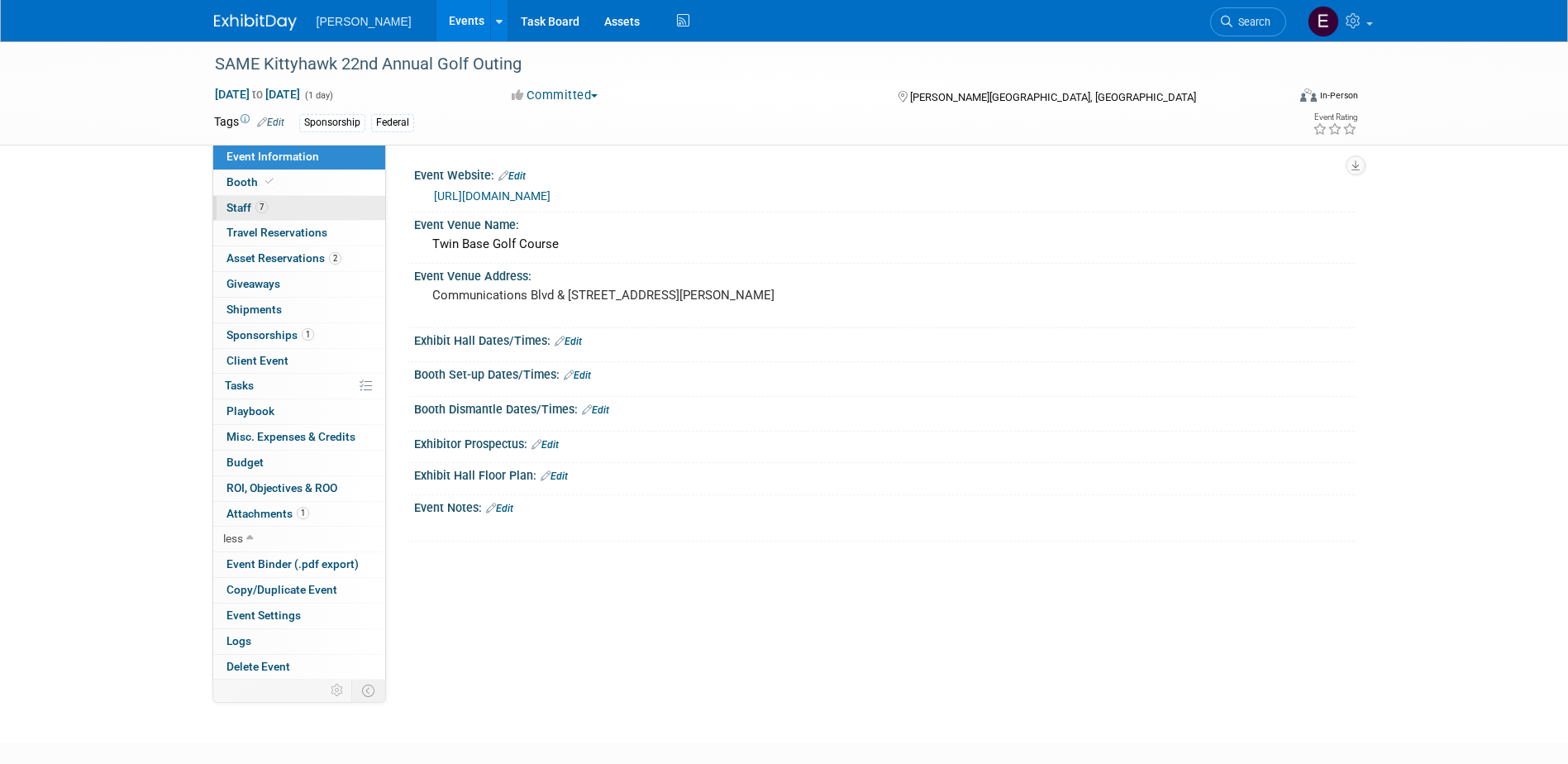
click at [325, 207] on link "7 Staff 7" at bounding box center [299, 208] width 172 height 25
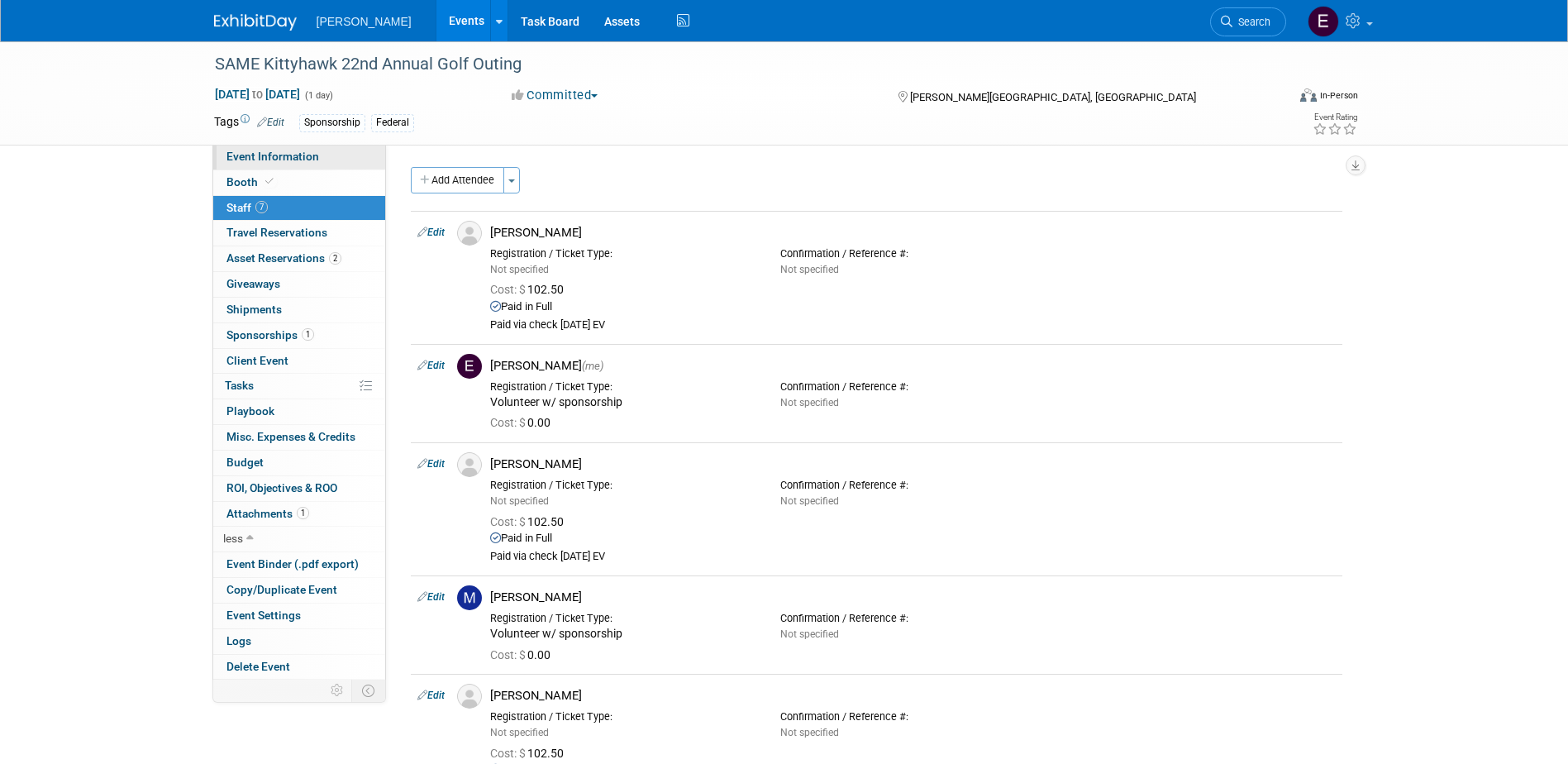
click at [283, 164] on link "Event Information" at bounding box center [299, 156] width 172 height 25
